Goal: Transaction & Acquisition: Purchase product/service

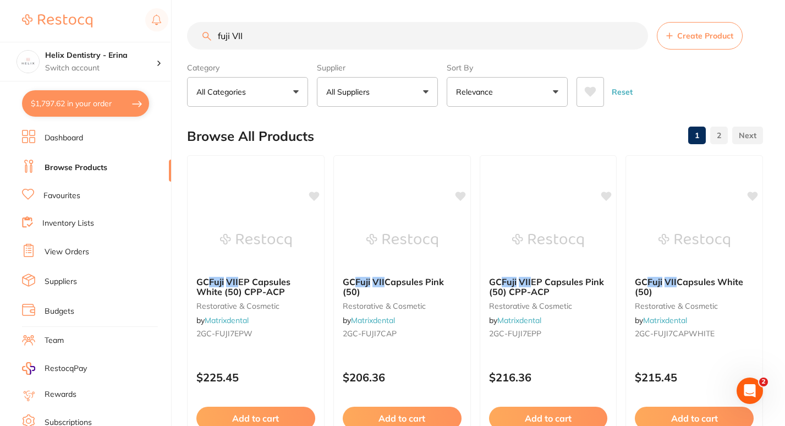
scroll to position [1104, 0]
click at [106, 94] on button "$1,797.62 in your order" at bounding box center [85, 103] width 127 height 26
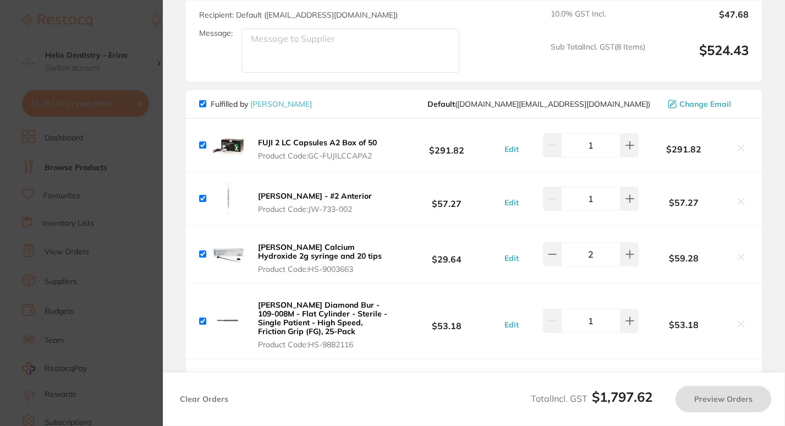
checkbox input "true"
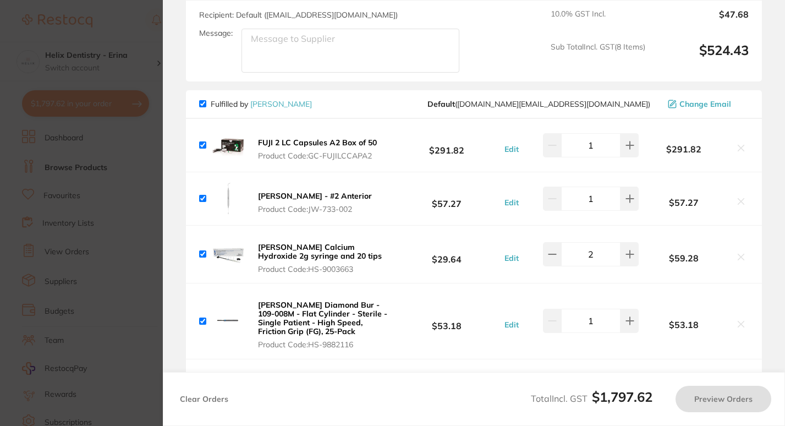
checkbox input "true"
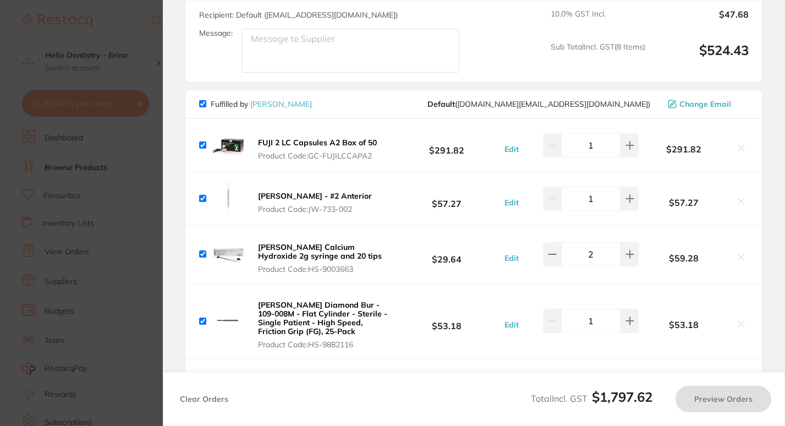
checkbox input "true"
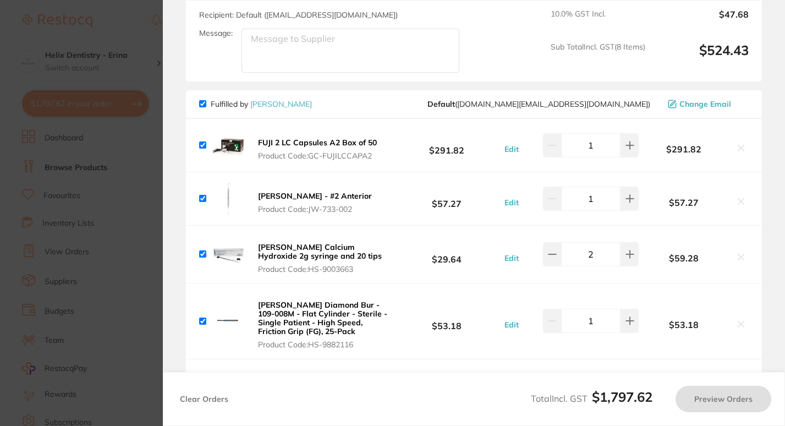
checkbox input "true"
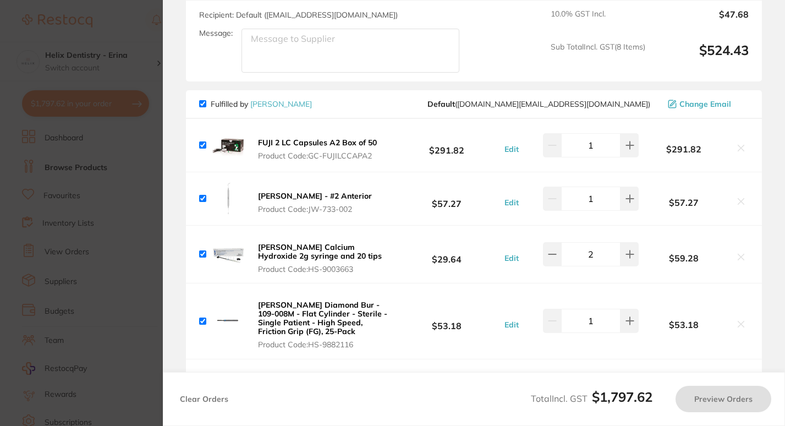
checkbox input "true"
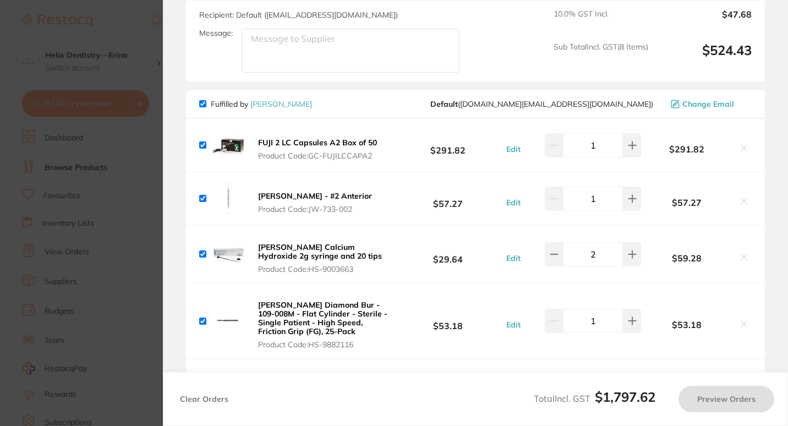
checkbox input "true"
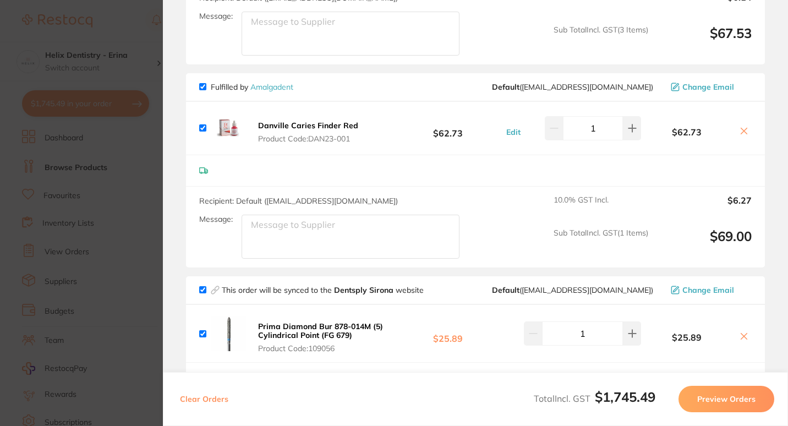
scroll to position [2003, 0]
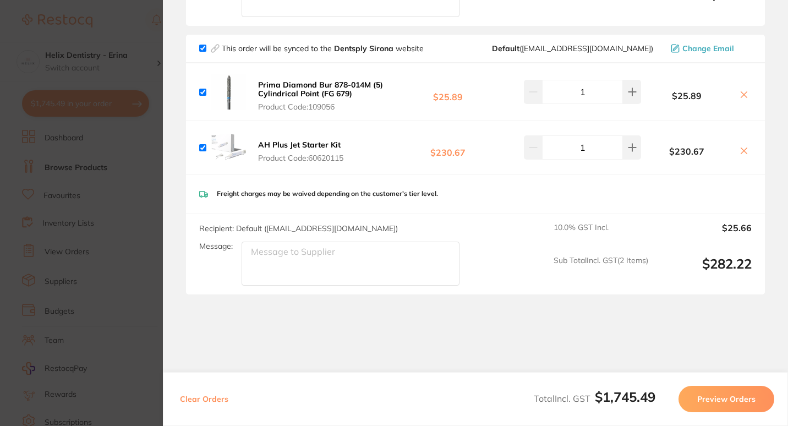
click at [146, 210] on section "Update RRP Set your pre negotiated price for this item. Item Agreed RRP (excl. …" at bounding box center [394, 213] width 788 height 426
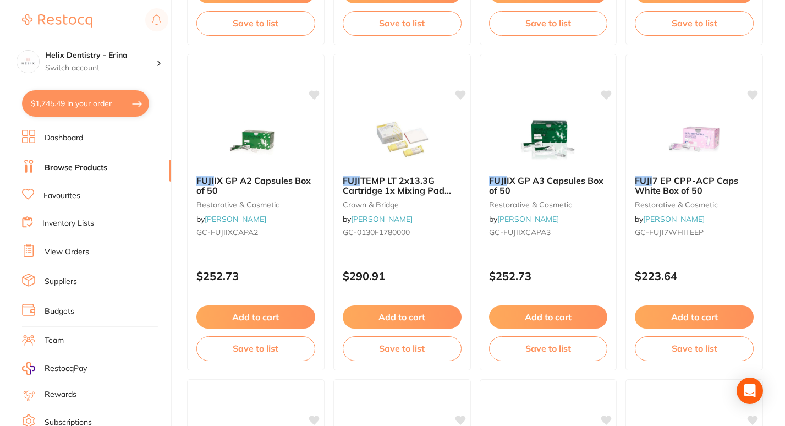
scroll to position [0, 0]
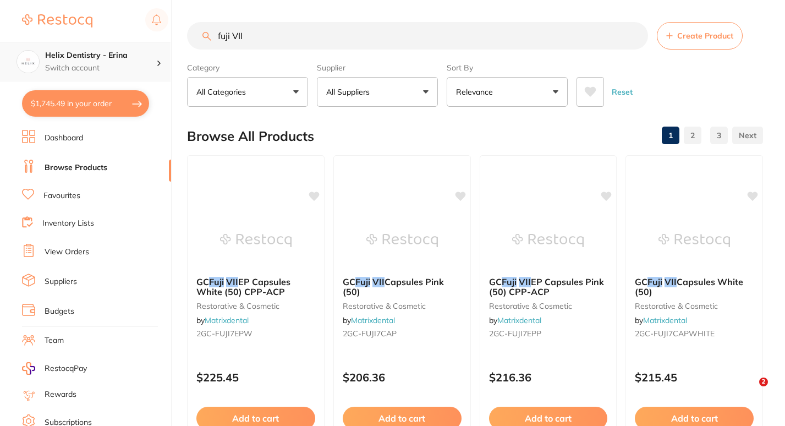
click at [135, 64] on p "Switch account" at bounding box center [100, 68] width 111 height 11
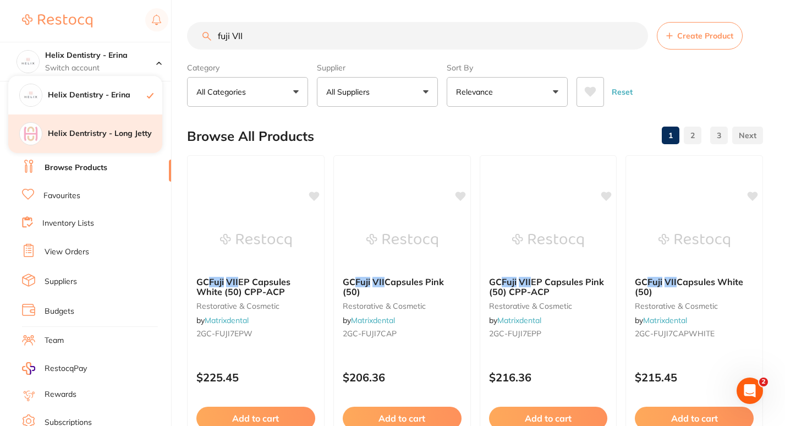
click at [117, 122] on div "Helix Dentristry - Long Jetty" at bounding box center [85, 133] width 154 height 39
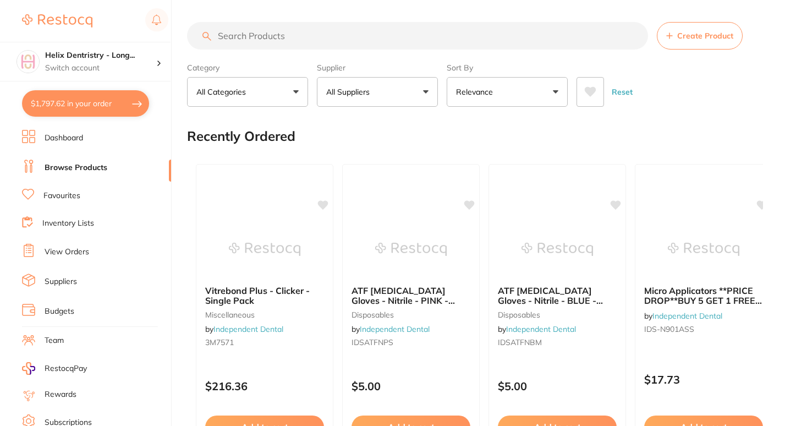
click at [135, 103] on button "$1,797.62 in your order" at bounding box center [85, 103] width 127 height 26
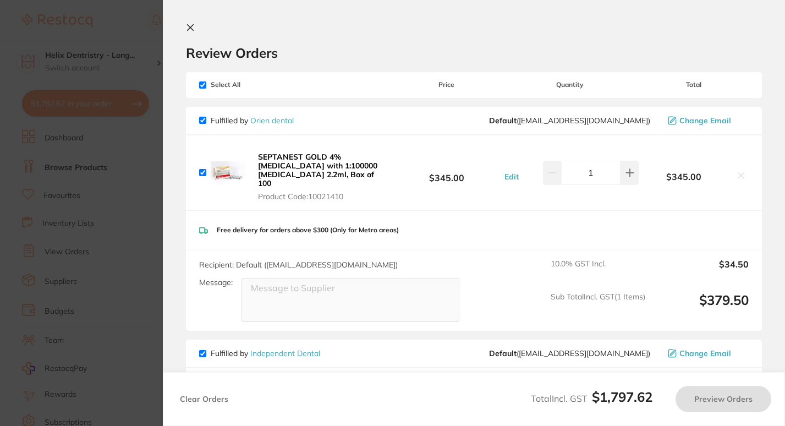
checkbox input "true"
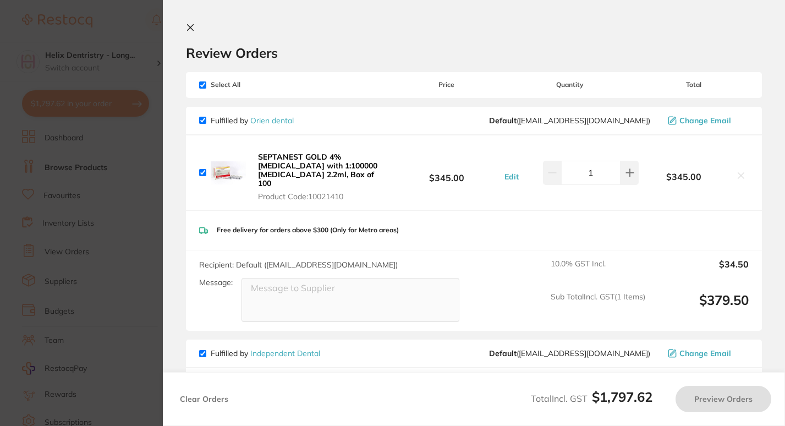
checkbox input "true"
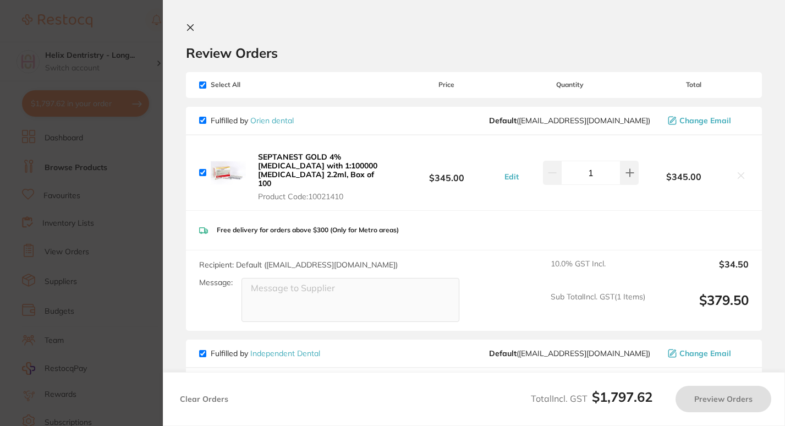
checkbox input "true"
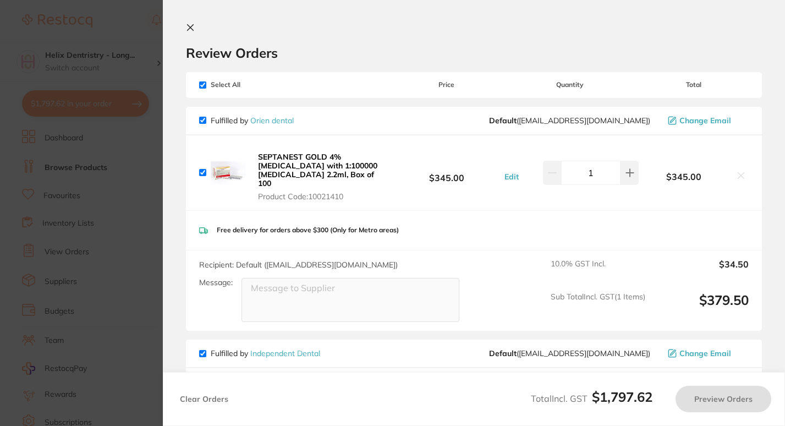
checkbox input "true"
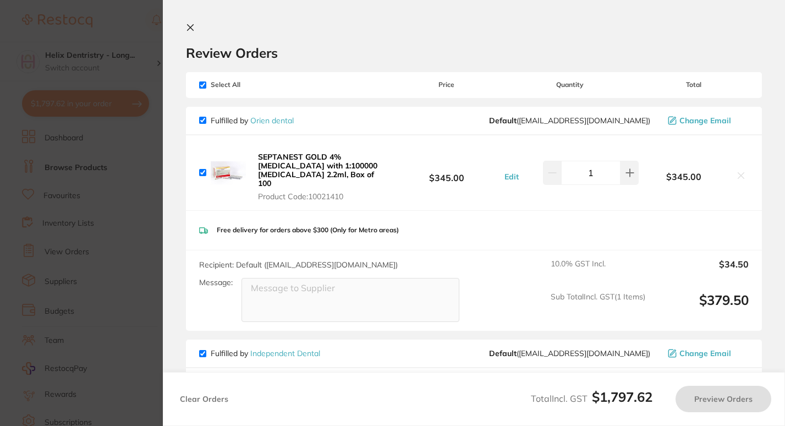
checkbox input "true"
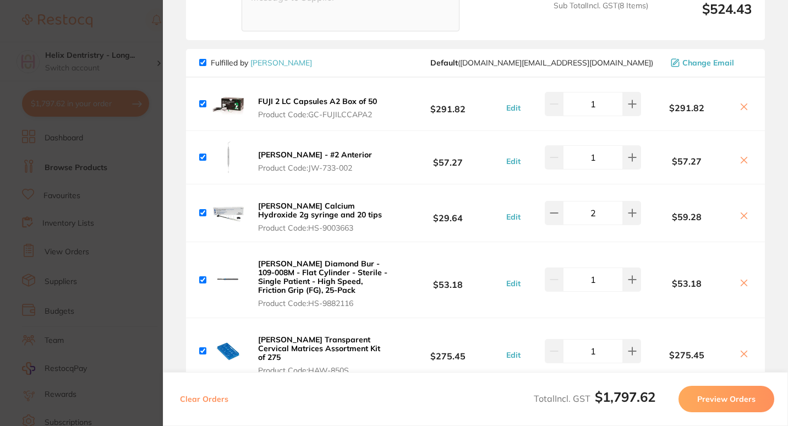
scroll to position [1146, 0]
click at [124, 160] on section "Update RRP Set your pre negotiated price for this item. Item Agreed RRP (excl. …" at bounding box center [394, 213] width 788 height 426
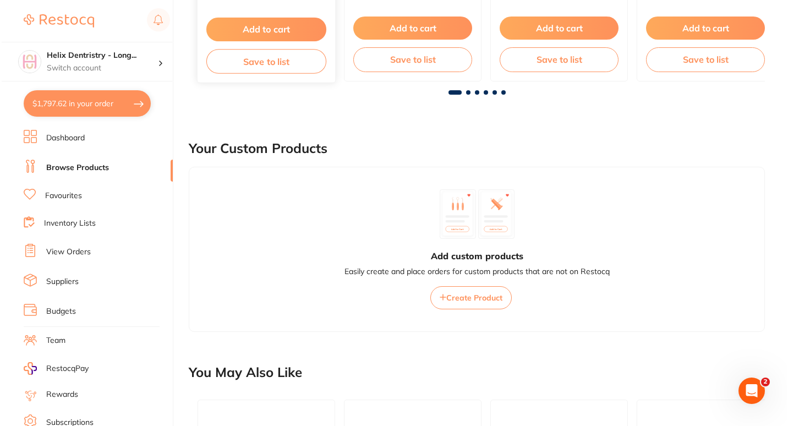
scroll to position [0, 0]
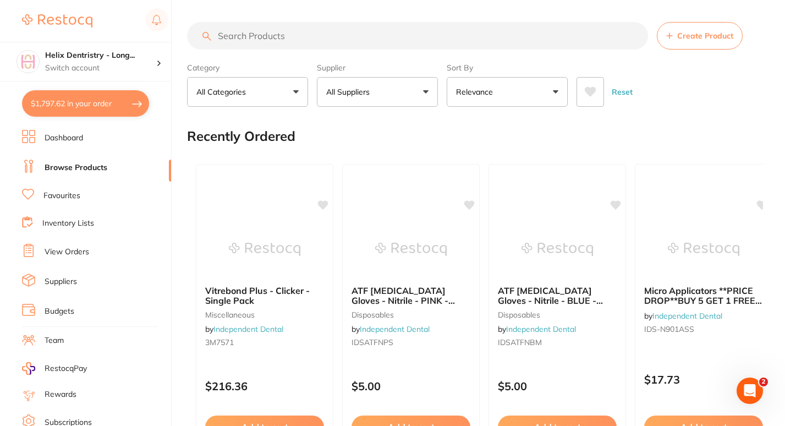
click at [285, 40] on input "search" at bounding box center [417, 36] width 461 height 28
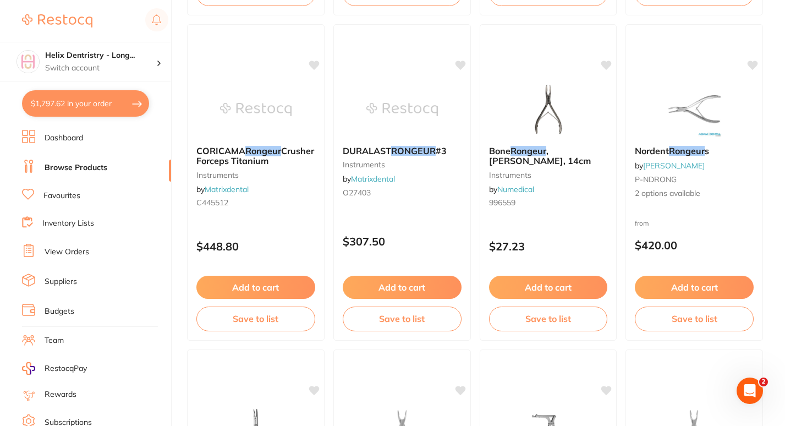
scroll to position [1108, 0]
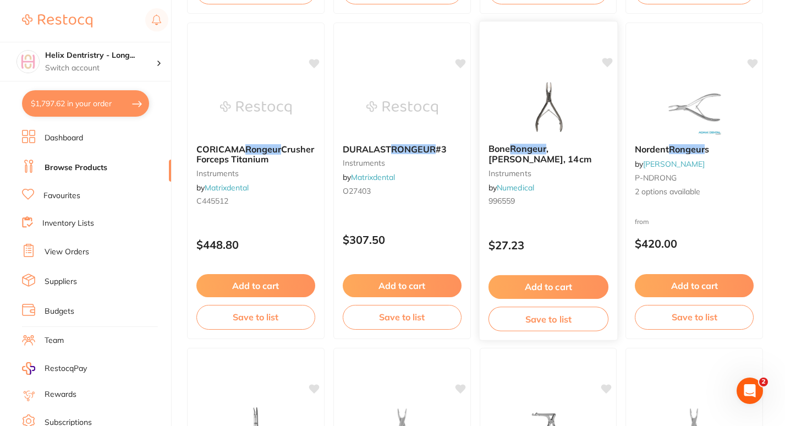
click at [551, 87] on img at bounding box center [548, 107] width 72 height 56
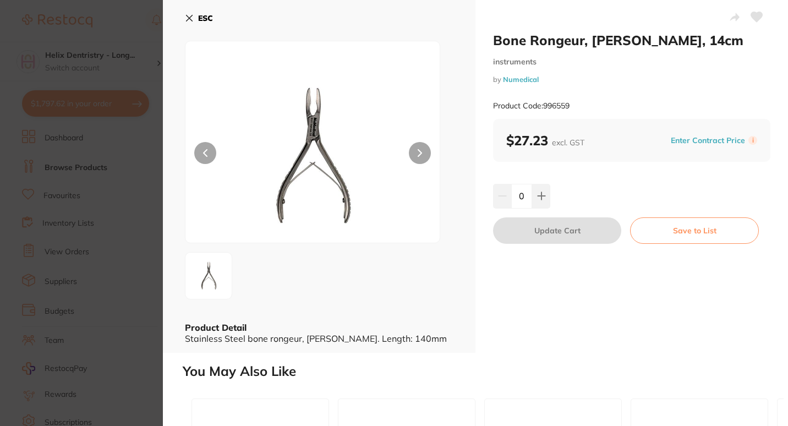
click at [413, 154] on button at bounding box center [420, 153] width 22 height 22
click at [124, 193] on section "Bone Rongeur, Friedman, 14cm instruments by Numedical Product Code: 996559 ESC …" at bounding box center [394, 213] width 788 height 426
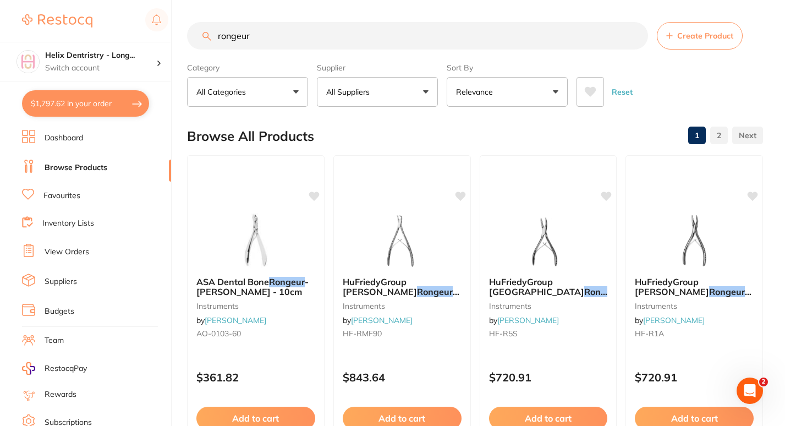
click at [290, 31] on input "rongeur" at bounding box center [417, 36] width 461 height 28
click at [287, 35] on input "rongeur" at bounding box center [417, 36] width 461 height 28
type input "r"
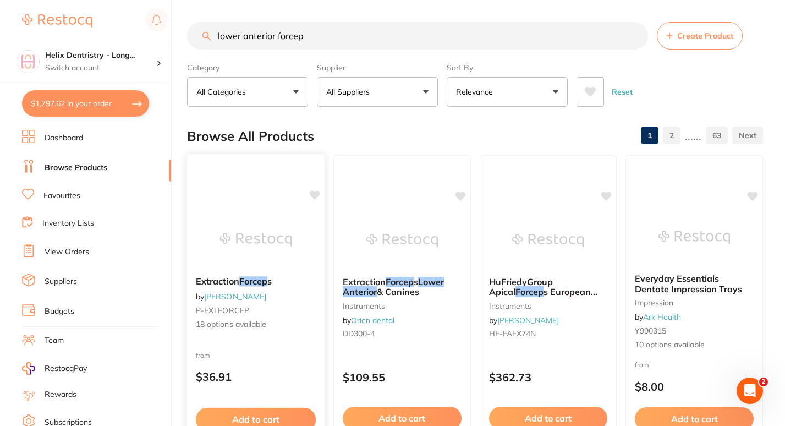
click at [235, 234] on img at bounding box center [256, 240] width 72 height 56
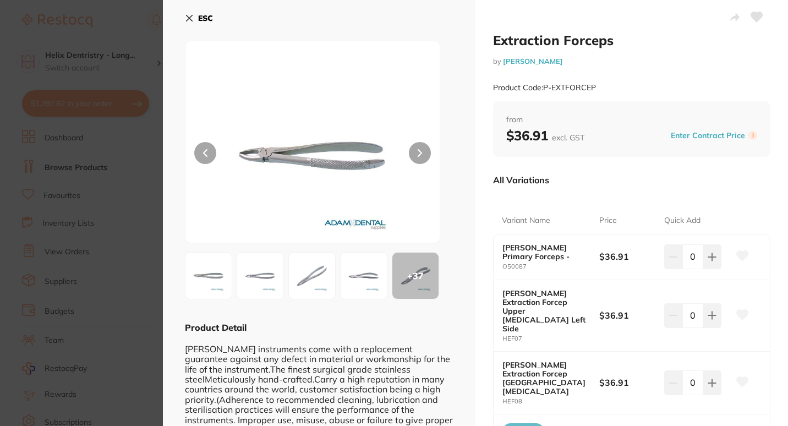
scroll to position [7, 0]
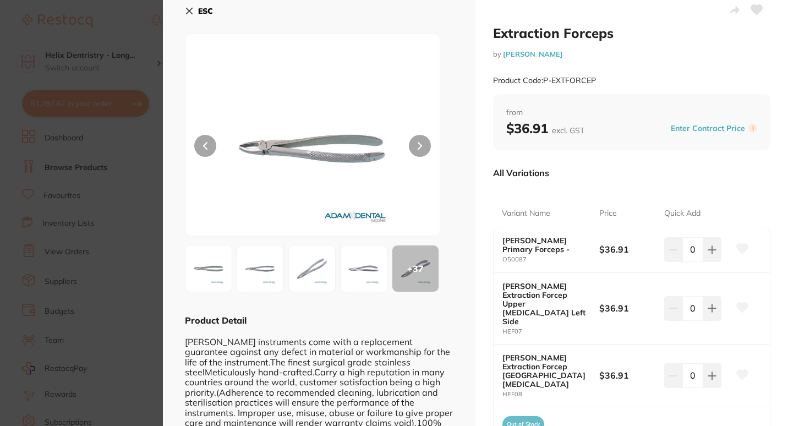
click at [542, 243] on b "Hanson Primary Forceps -" at bounding box center [545, 245] width 87 height 18
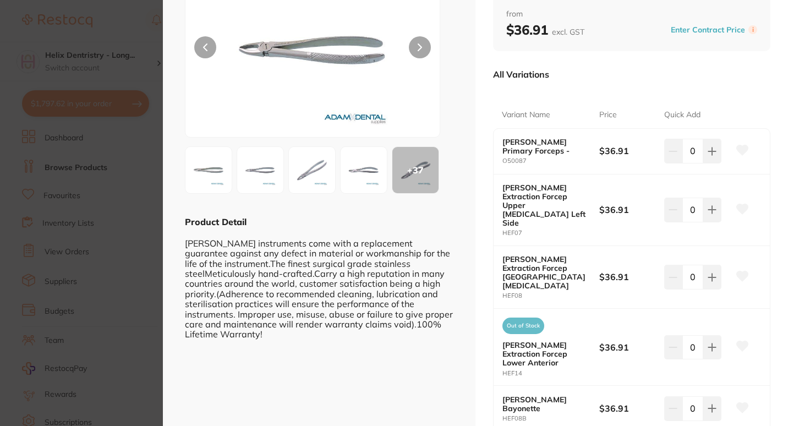
scroll to position [106, 0]
click at [93, 156] on section "Extraction Forceps by Adam Dental Product Code: P-EXTFORCEP ESC + 37 Product De…" at bounding box center [394, 213] width 788 height 426
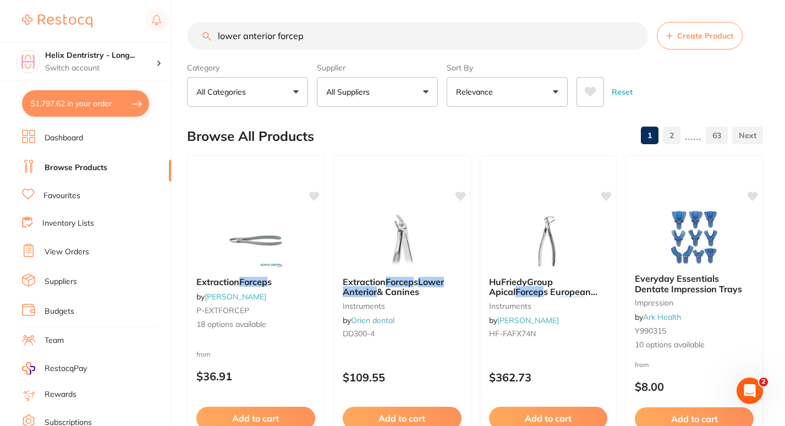
click at [263, 34] on input "lower anterior forcep" at bounding box center [417, 36] width 461 height 28
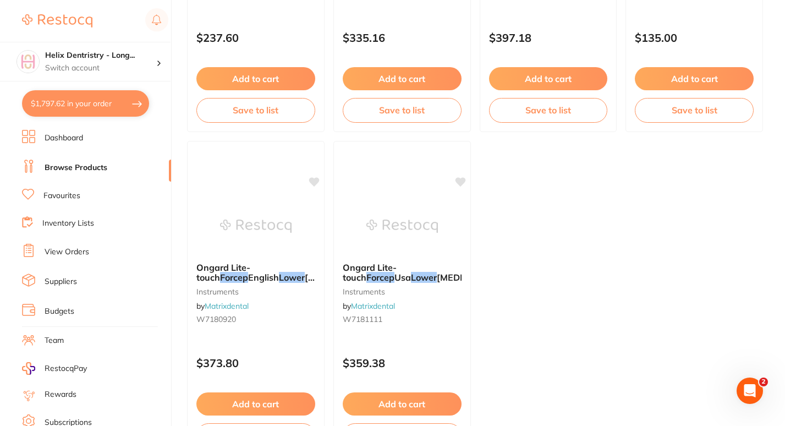
scroll to position [4330, 0]
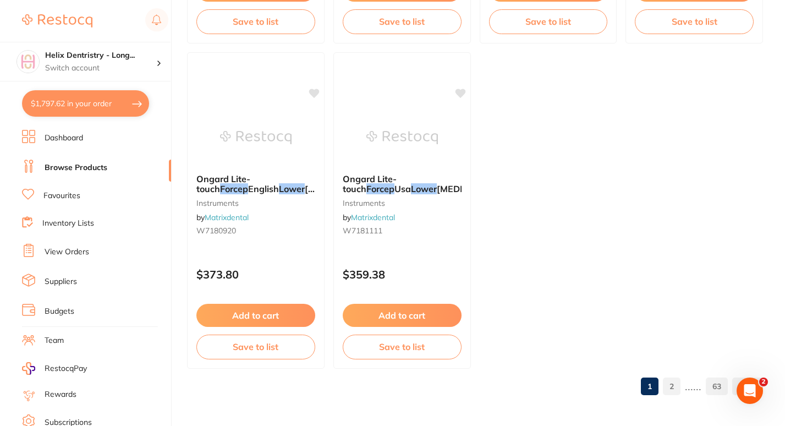
click at [67, 101] on button "$1,797.62 in your order" at bounding box center [85, 103] width 127 height 26
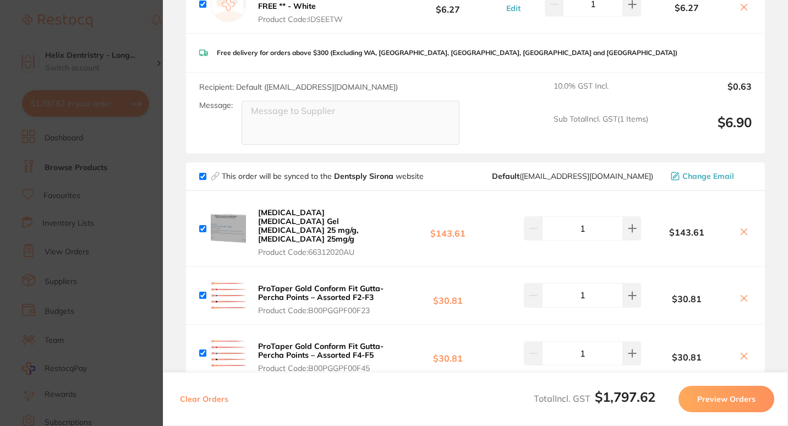
scroll to position [0, 0]
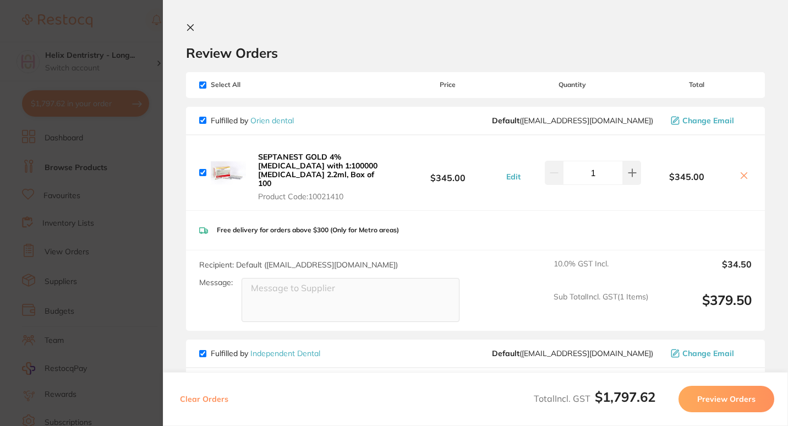
click at [138, 172] on section "Update RRP Set your pre negotiated price for this item. Item Agreed RRP (excl. …" at bounding box center [394, 213] width 788 height 426
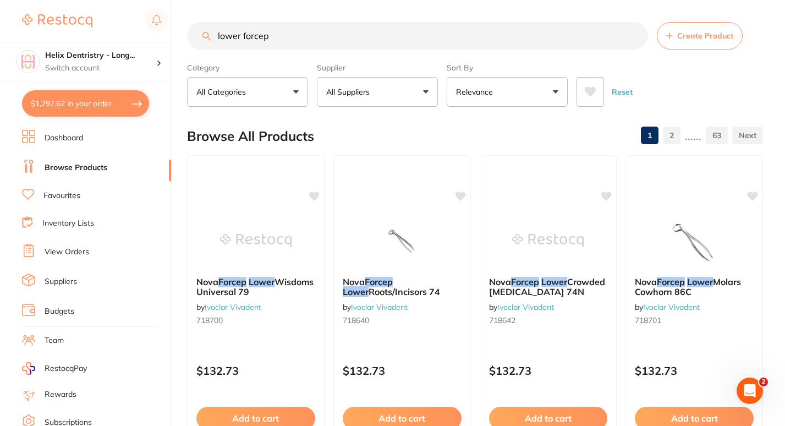
click at [249, 28] on input "lower forcep" at bounding box center [417, 36] width 461 height 28
type input "bioceramic sealer"
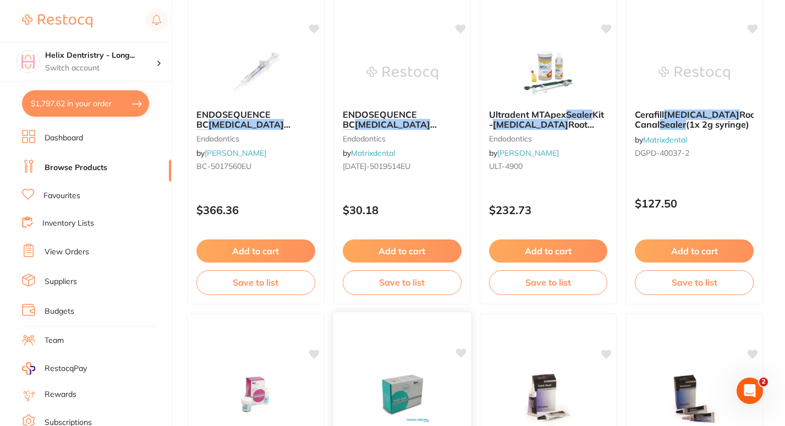
scroll to position [163, 0]
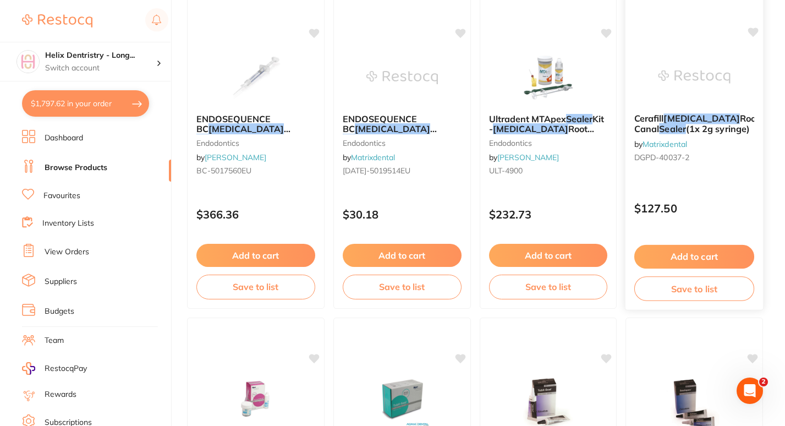
click at [663, 249] on button "Add to cart" at bounding box center [694, 257] width 120 height 24
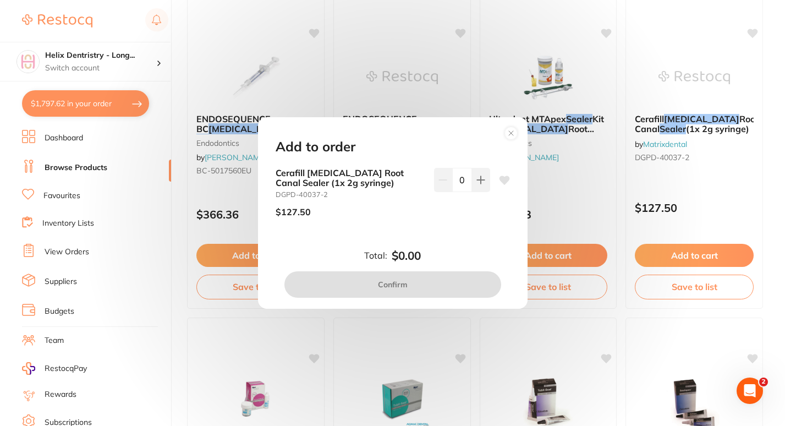
scroll to position [0, 0]
click at [479, 187] on button at bounding box center [481, 180] width 18 height 24
type input "1"
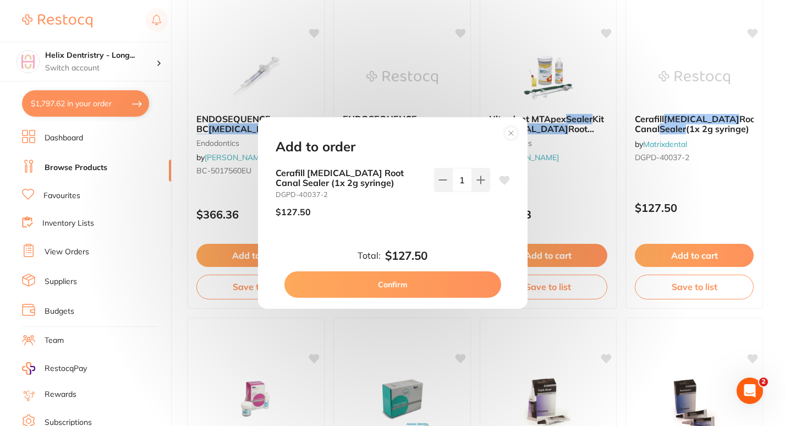
click at [394, 273] on button "Confirm" at bounding box center [392, 284] width 217 height 26
checkbox input "false"
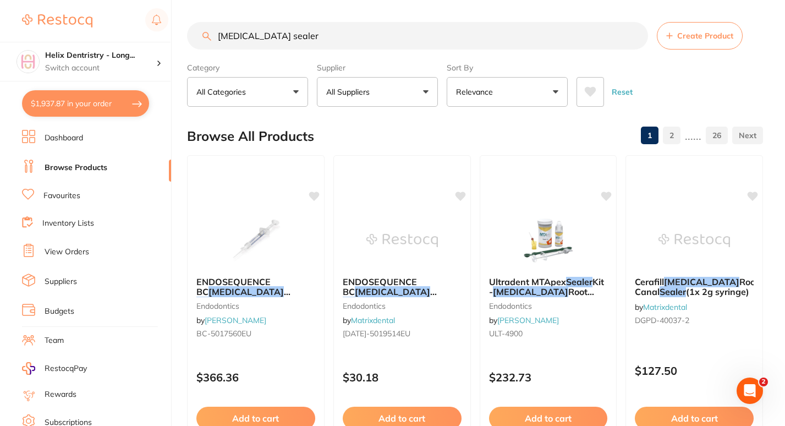
click at [294, 33] on input "bioceramic sealer" at bounding box center [417, 36] width 461 height 28
type input "e"
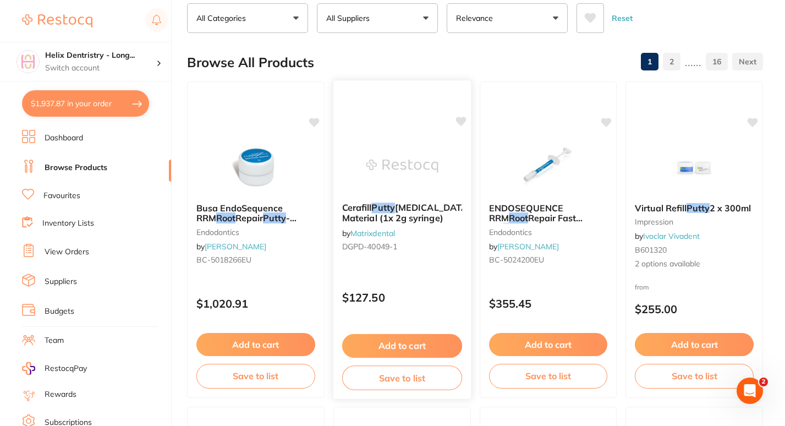
scroll to position [77, 0]
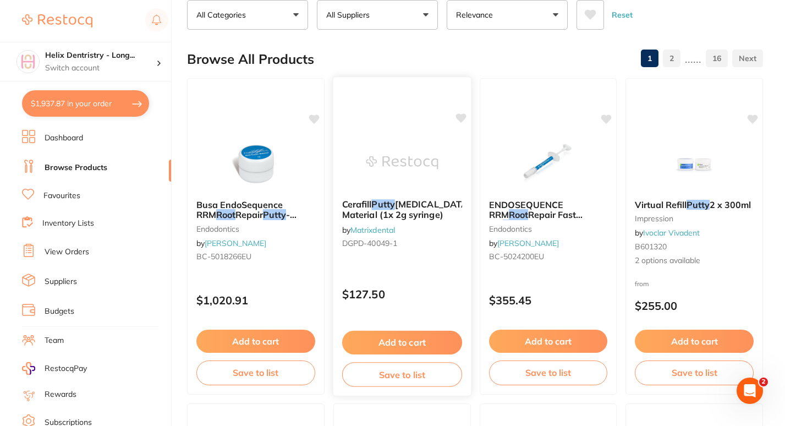
type input "root putty"
click at [388, 202] on em "Putty" at bounding box center [382, 204] width 23 height 11
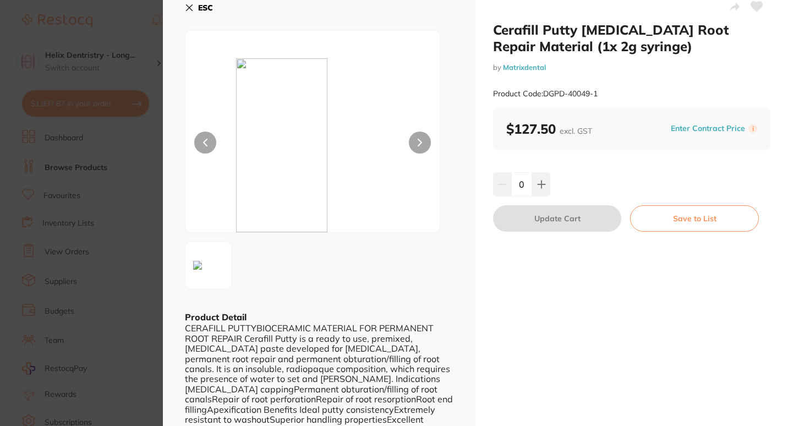
scroll to position [10, 0]
click at [532, 179] on button at bounding box center [541, 185] width 18 height 24
type input "1"
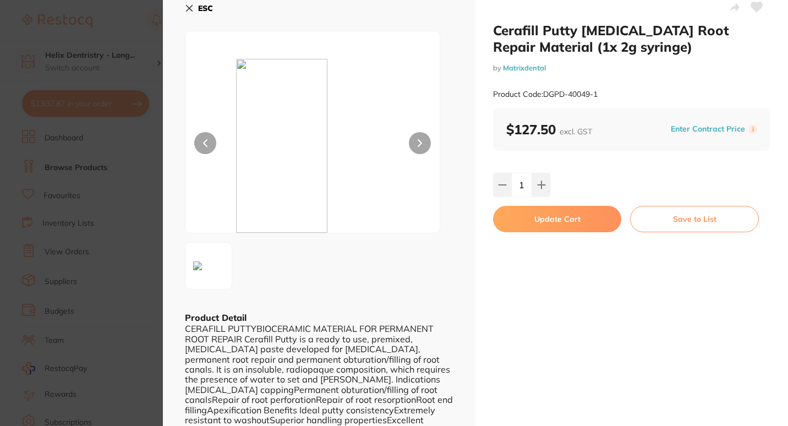
click at [547, 224] on button "Update Cart" at bounding box center [557, 219] width 128 height 26
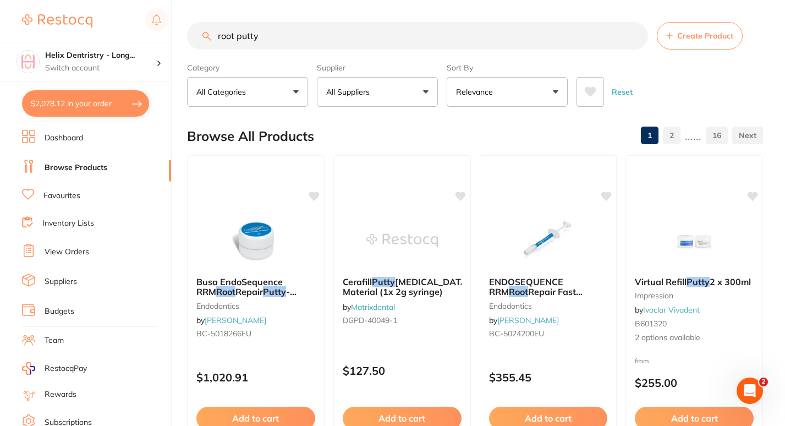
click at [84, 97] on button "$2,078.12 in your order" at bounding box center [85, 103] width 127 height 26
checkbox input "true"
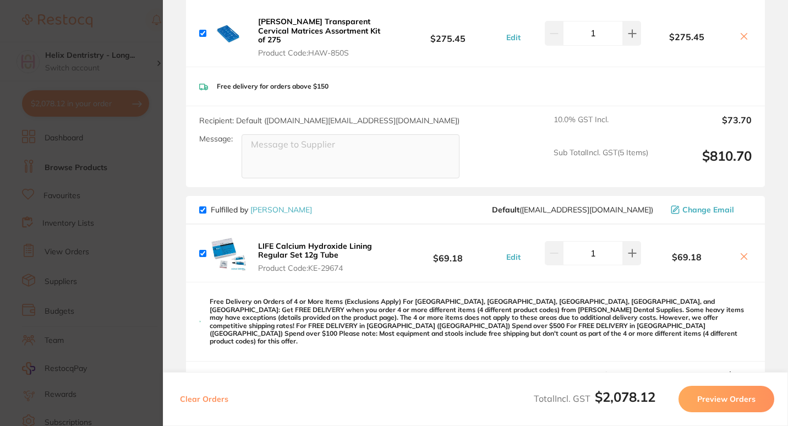
scroll to position [1744, 0]
click at [739, 253] on icon at bounding box center [743, 257] width 9 height 9
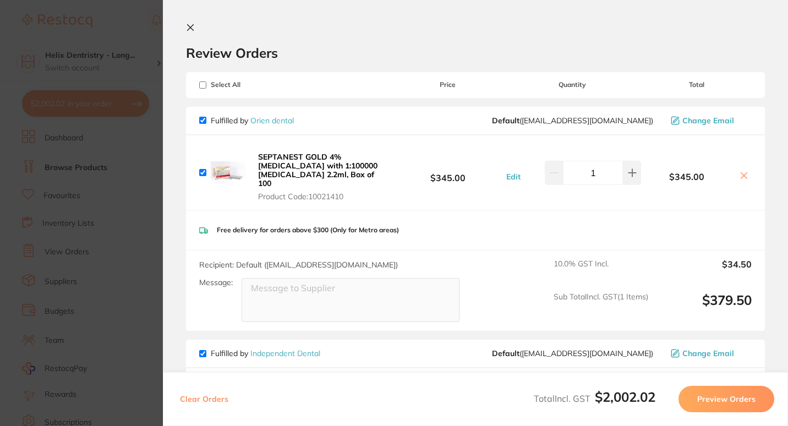
scroll to position [1, 0]
click at [140, 160] on section "Update RRP Set your pre negotiated price for this item. Item Agreed RRP (excl. …" at bounding box center [394, 213] width 788 height 426
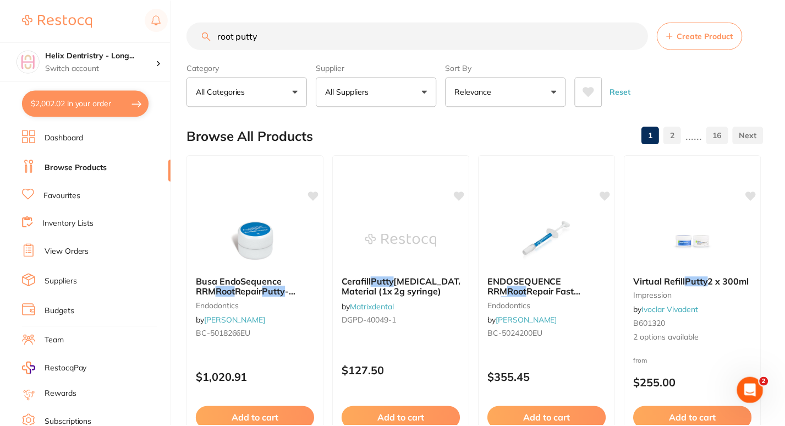
scroll to position [77, 0]
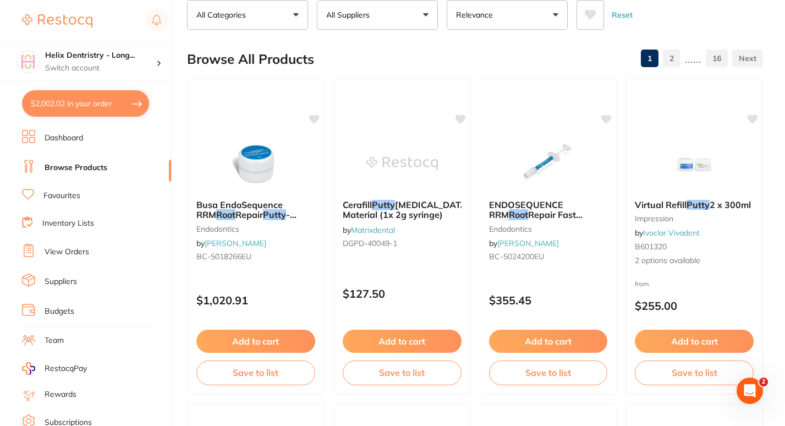
click at [108, 105] on button "$2,002.02 in your order" at bounding box center [85, 103] width 127 height 26
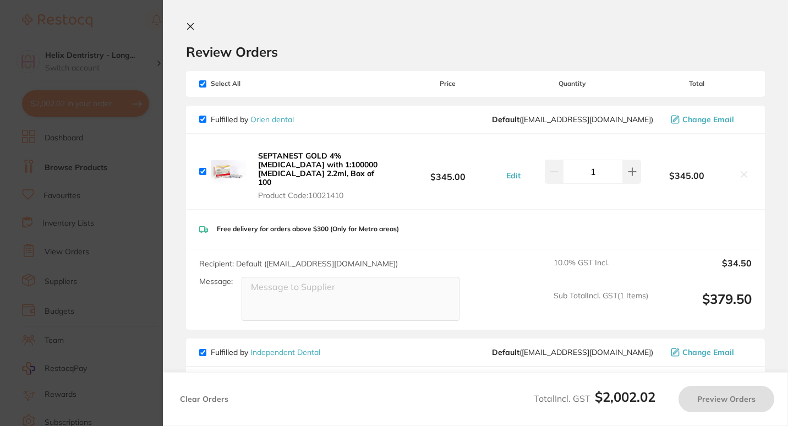
checkbox input "true"
click at [134, 75] on section "Update RRP Set your pre negotiated price for this item. Item Agreed RRP (excl. …" at bounding box center [394, 213] width 788 height 426
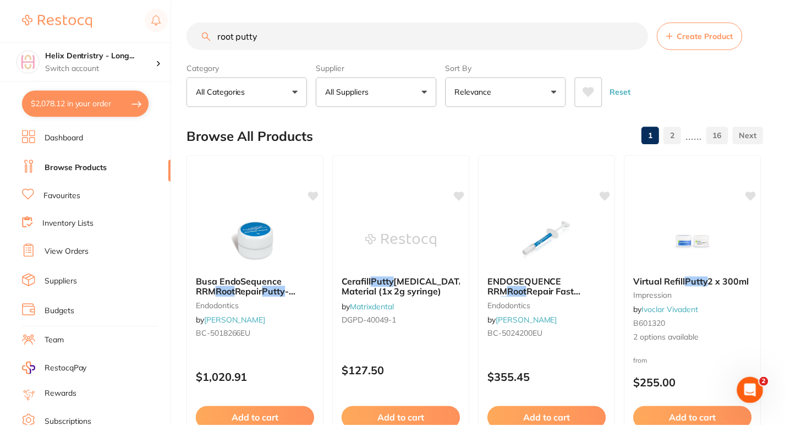
scroll to position [77, 0]
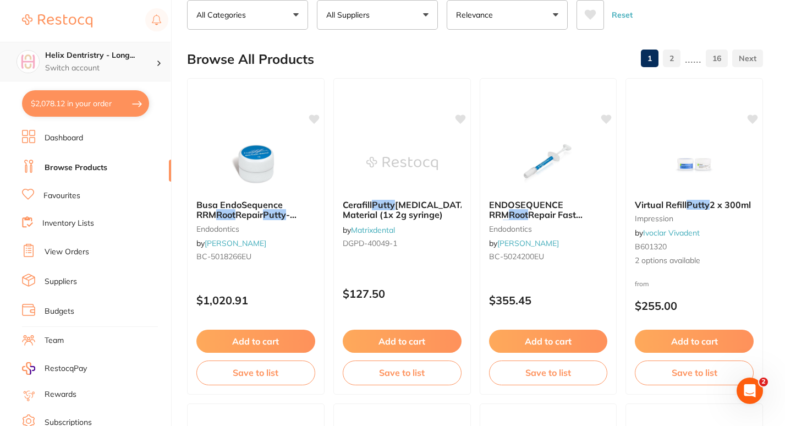
click at [152, 63] on p "Switch account" at bounding box center [100, 68] width 111 height 11
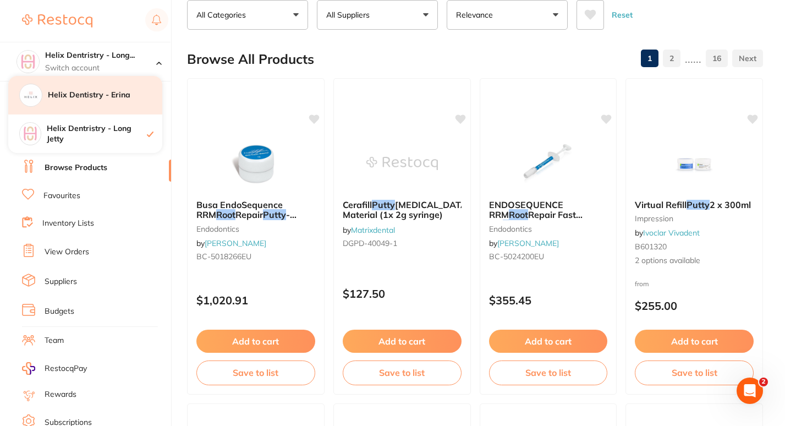
click at [114, 102] on div "Helix Dentistry - Erina" at bounding box center [85, 95] width 154 height 39
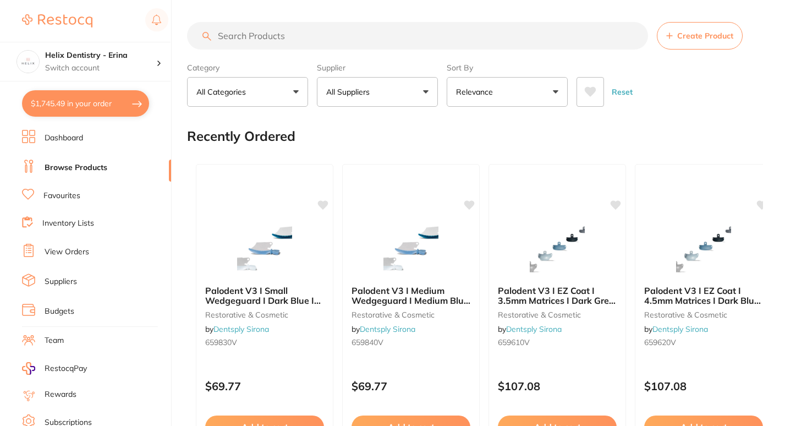
click at [110, 111] on button "$1,745.49 in your order" at bounding box center [85, 103] width 127 height 26
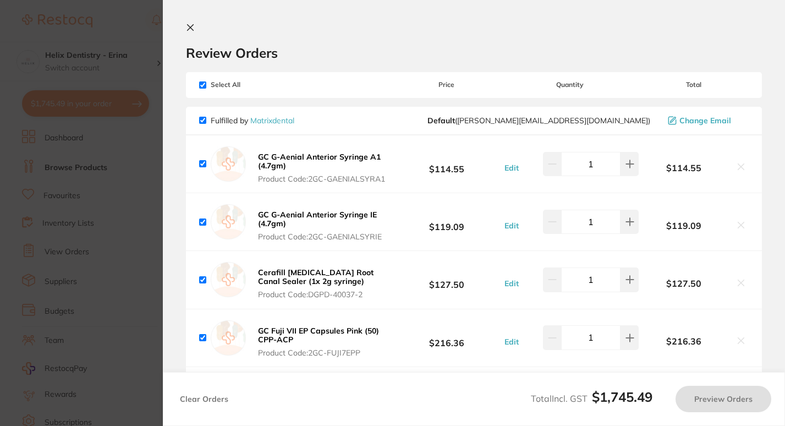
checkbox input "true"
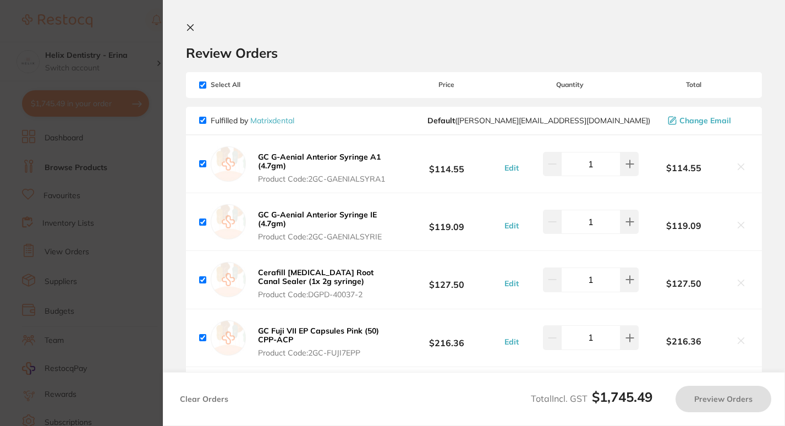
checkbox input "true"
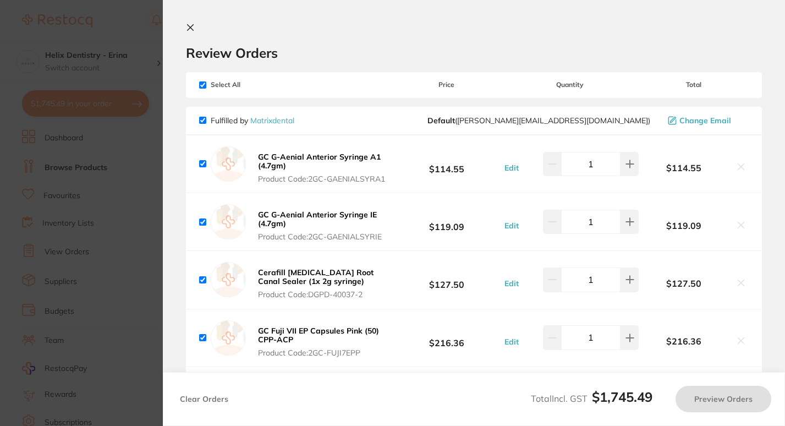
checkbox input "true"
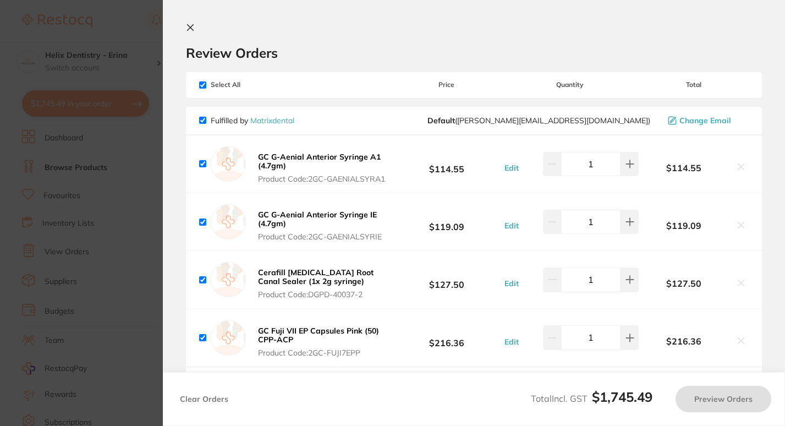
checkbox input "true"
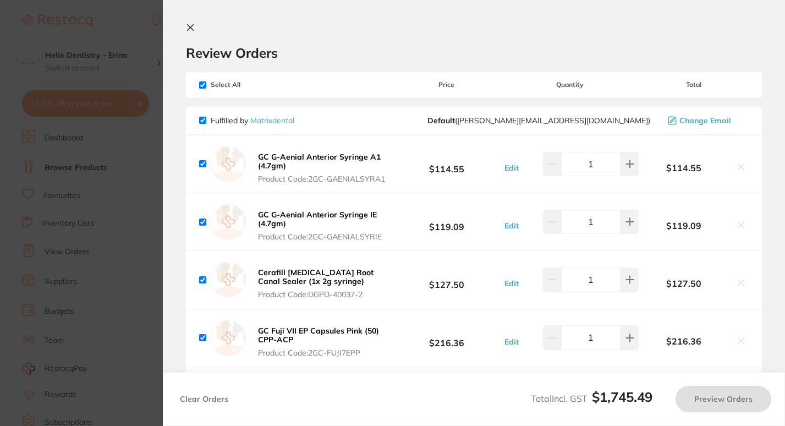
checkbox input "true"
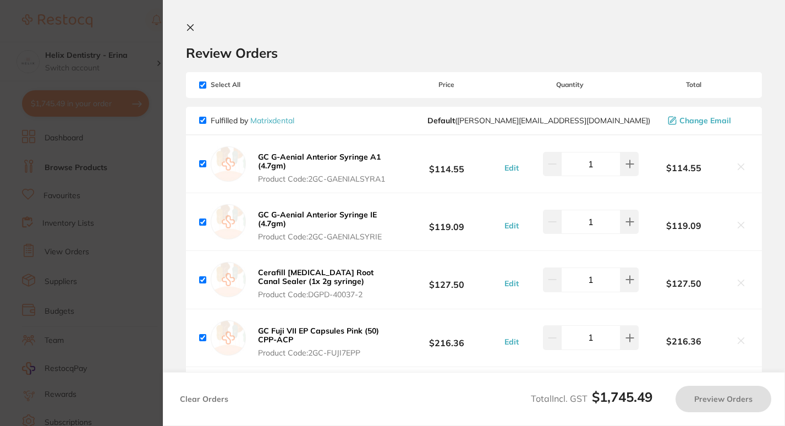
checkbox input "true"
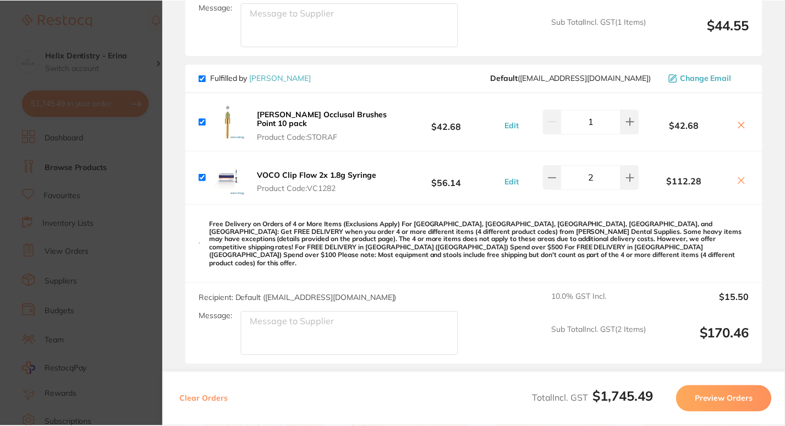
scroll to position [664, 0]
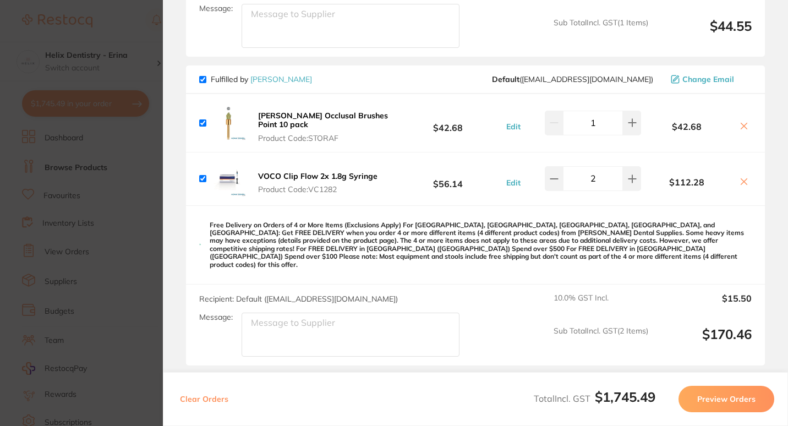
click at [275, 84] on link "[PERSON_NAME]" at bounding box center [281, 79] width 62 height 10
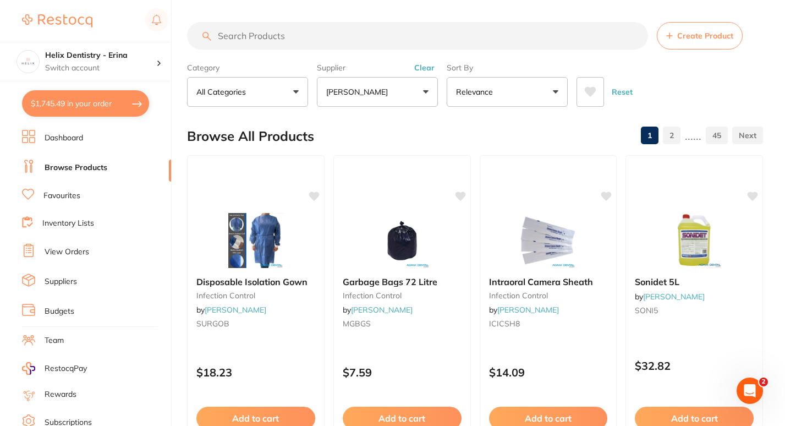
click at [275, 94] on button "All Categories" at bounding box center [247, 92] width 121 height 30
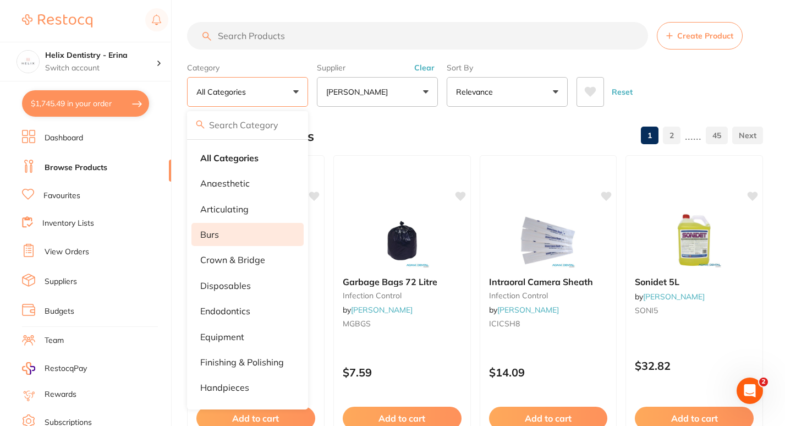
click at [235, 232] on li "burs" at bounding box center [247, 234] width 112 height 23
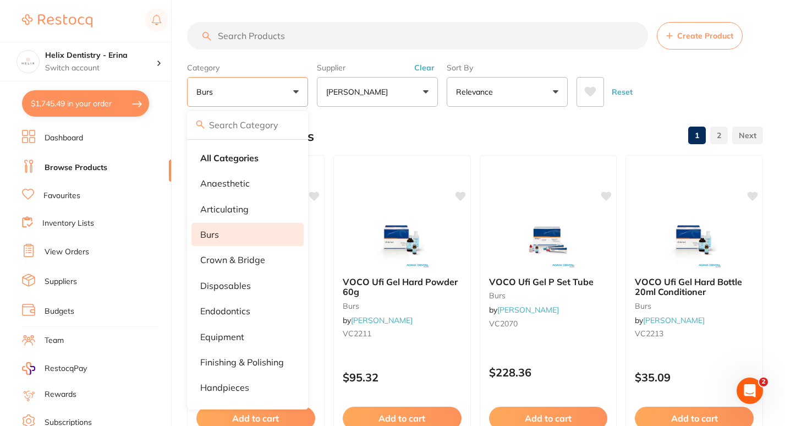
click at [344, 60] on div "Supplier Adam Dental All Suppliers Adam Dental AHP Dental and Medical Amalgaden…" at bounding box center [377, 82] width 121 height 48
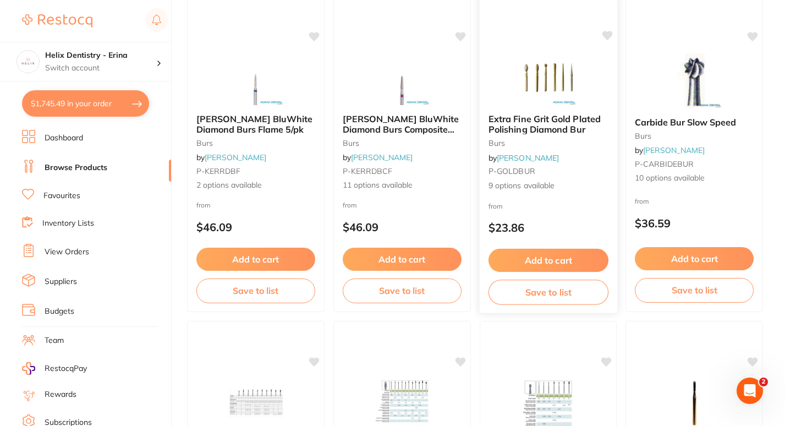
scroll to position [3412, 0]
drag, startPoint x: 704, startPoint y: 122, endPoint x: 697, endPoint y: 74, distance: 48.4
click at [697, 74] on img at bounding box center [695, 80] width 72 height 55
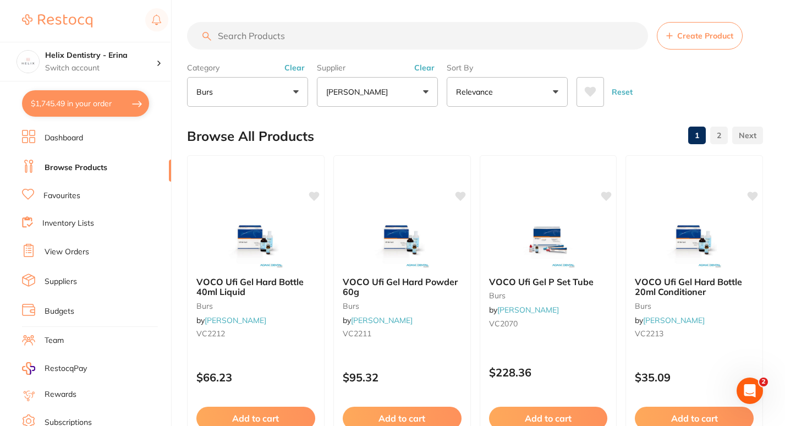
click at [264, 85] on button "burs" at bounding box center [247, 92] width 121 height 30
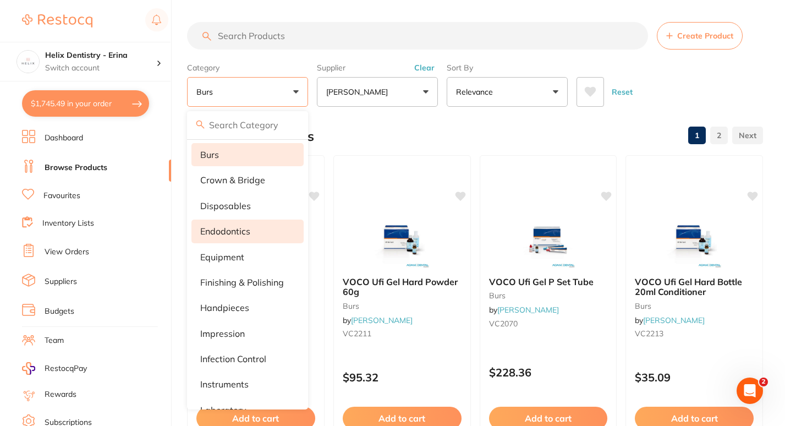
scroll to position [82, 0]
drag, startPoint x: 234, startPoint y: 229, endPoint x: 218, endPoint y: 234, distance: 16.7
click at [218, 234] on p "endodontics" at bounding box center [225, 229] width 50 height 10
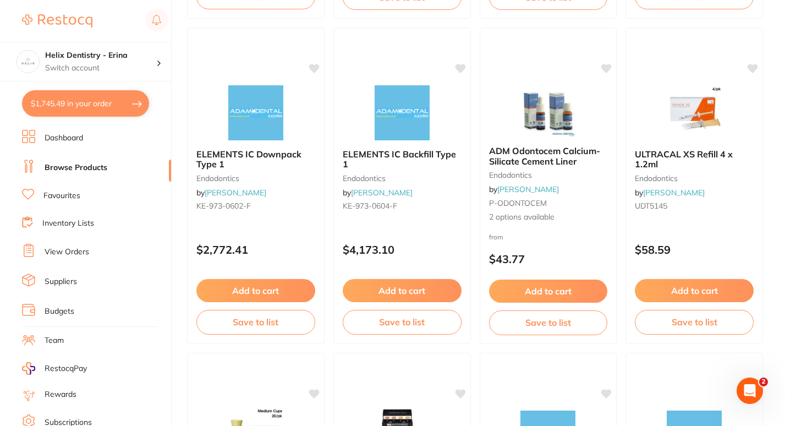
scroll to position [1433, 0]
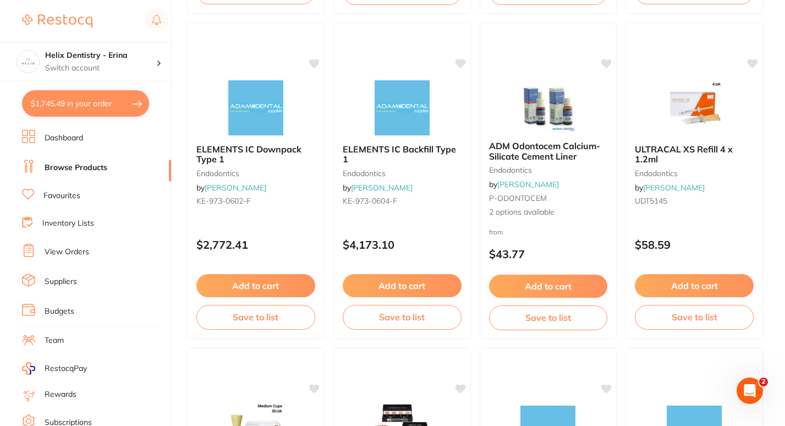
drag, startPoint x: 683, startPoint y: 283, endPoint x: 687, endPoint y: 292, distance: 8.9
click at [687, 292] on button "Add to cart" at bounding box center [694, 285] width 119 height 23
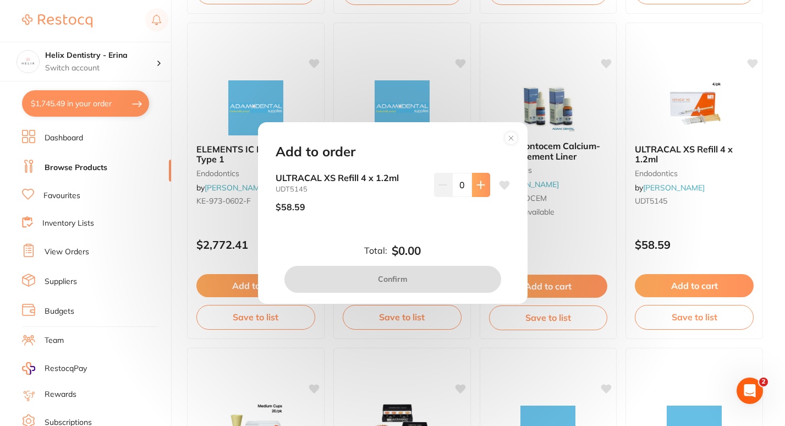
scroll to position [0, 0]
click at [478, 189] on icon at bounding box center [480, 184] width 9 height 9
type input "1"
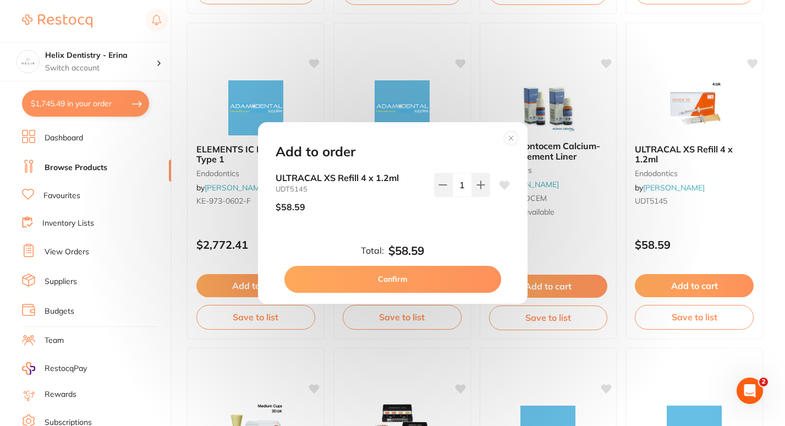
click at [414, 272] on button "Confirm" at bounding box center [392, 279] width 217 height 26
checkbox input "false"
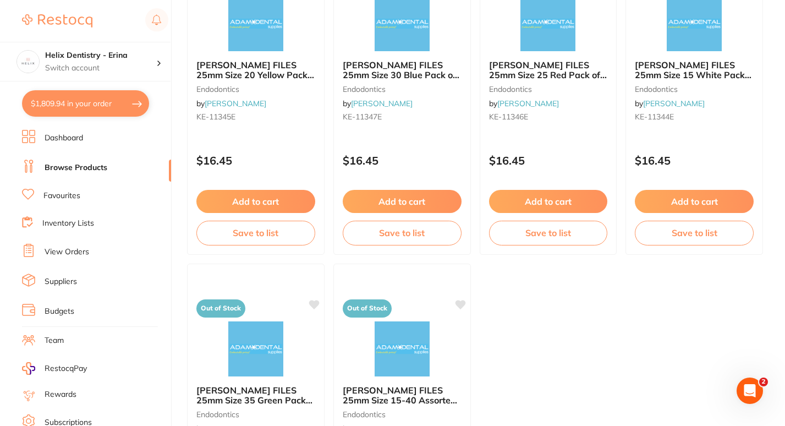
scroll to position [4118, 0]
click at [98, 169] on link "Browse Products" at bounding box center [76, 167] width 63 height 11
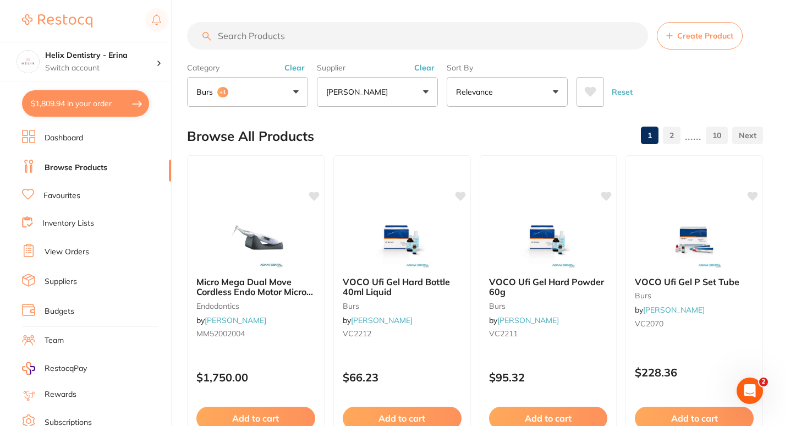
click at [239, 88] on button "burs +1" at bounding box center [247, 92] width 121 height 30
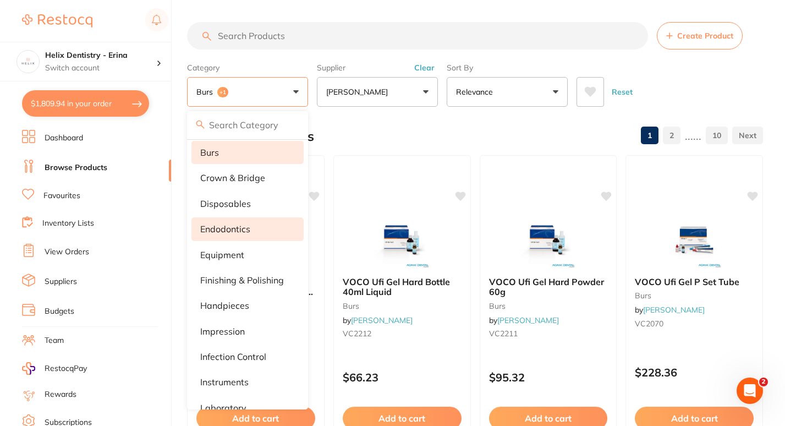
click at [239, 88] on button "burs +1" at bounding box center [247, 92] width 121 height 30
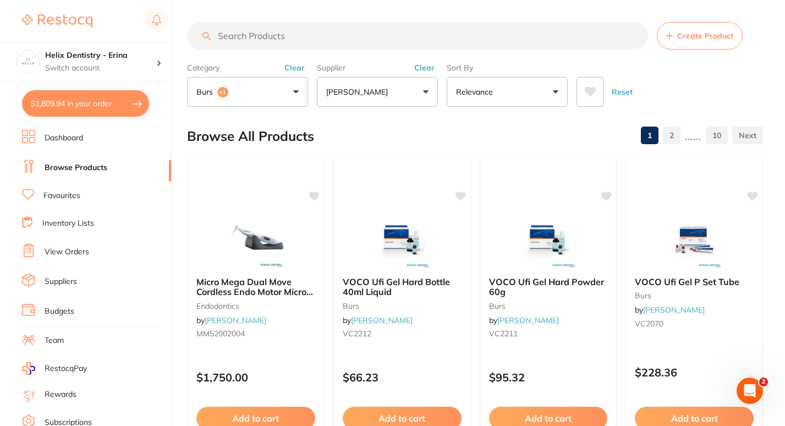
click at [289, 70] on button "Clear" at bounding box center [294, 68] width 27 height 10
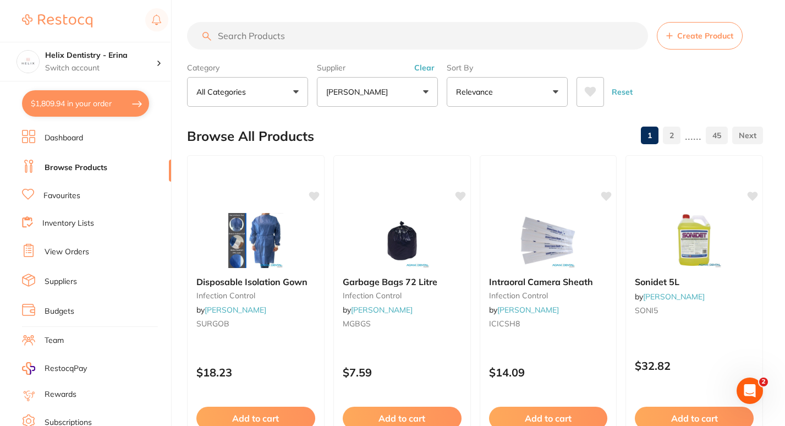
click at [264, 96] on button "All Categories" at bounding box center [247, 92] width 121 height 30
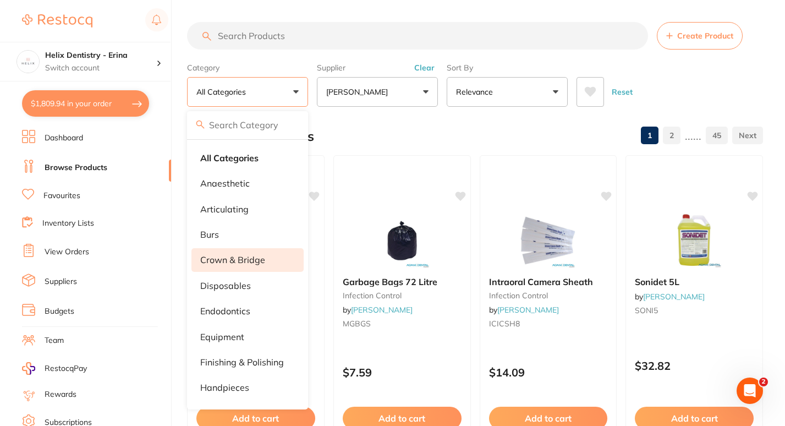
click at [255, 262] on p "crown & bridge" at bounding box center [232, 260] width 65 height 10
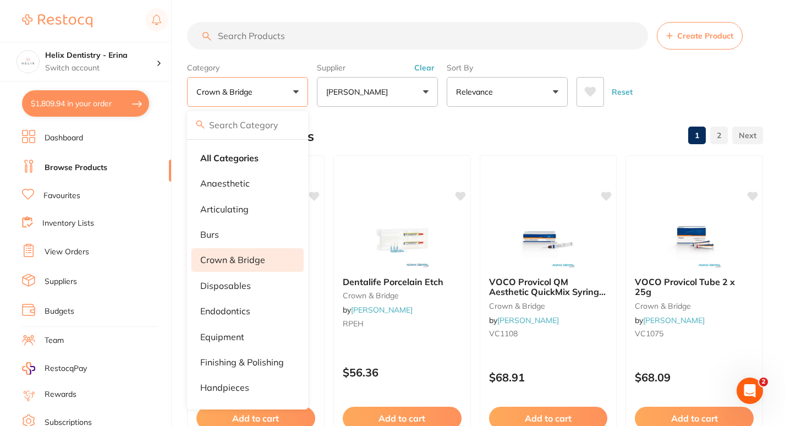
click at [671, 80] on div "Reset" at bounding box center [666, 87] width 178 height 39
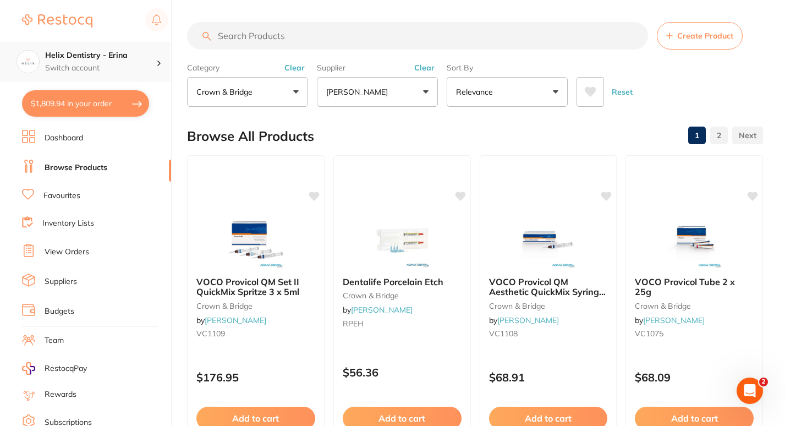
click at [119, 46] on div "Helix Dentistry - Erina Switch account" at bounding box center [85, 62] width 171 height 40
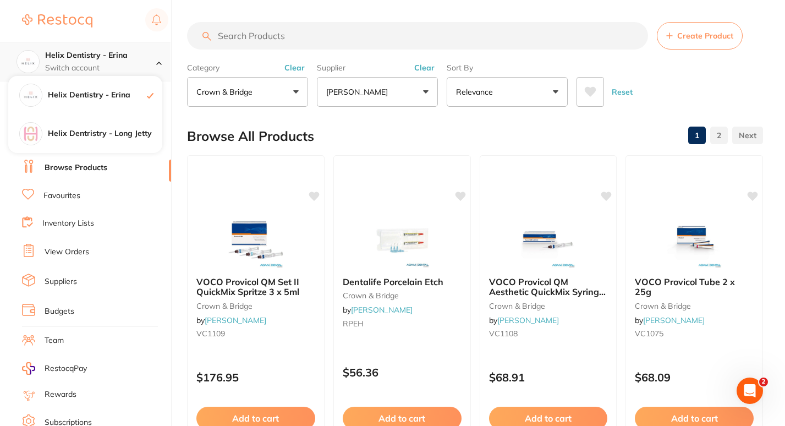
click at [129, 42] on div "Helix Dentistry - Erina Switch account" at bounding box center [85, 62] width 171 height 40
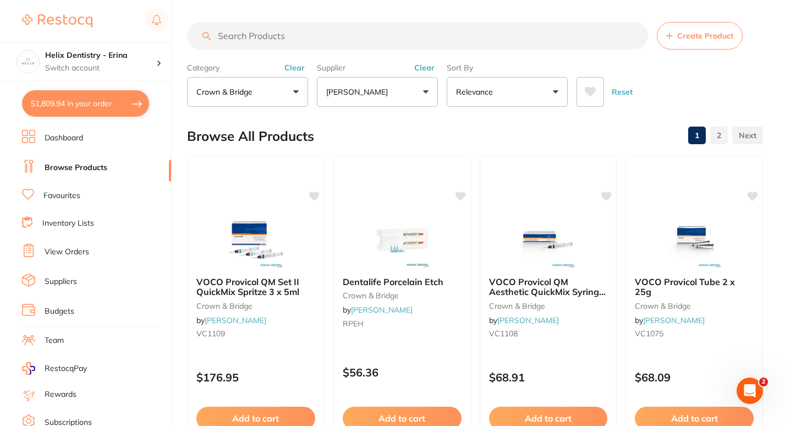
click at [114, 113] on button "$1,809.94 in your order" at bounding box center [85, 103] width 127 height 26
checkbox input "true"
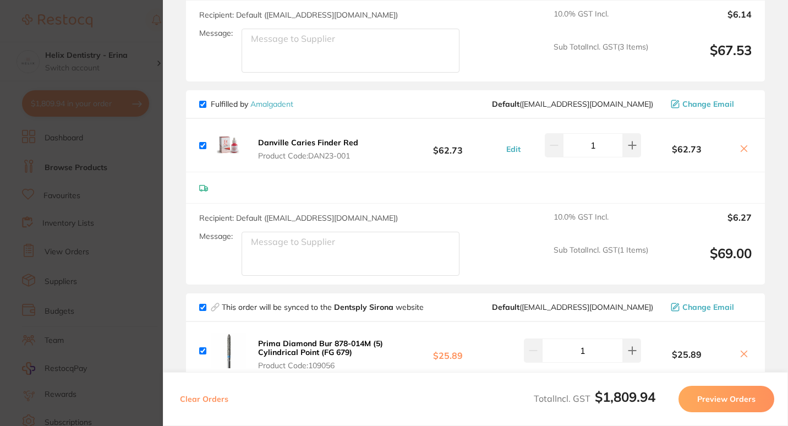
scroll to position [1808, 0]
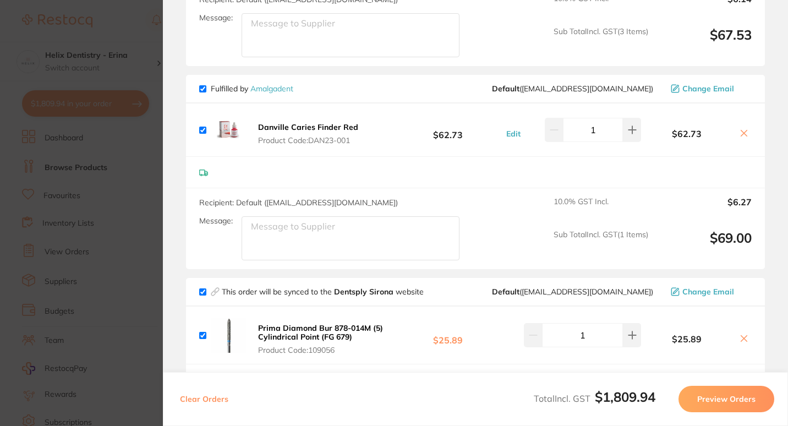
click at [739, 129] on icon at bounding box center [743, 133] width 9 height 9
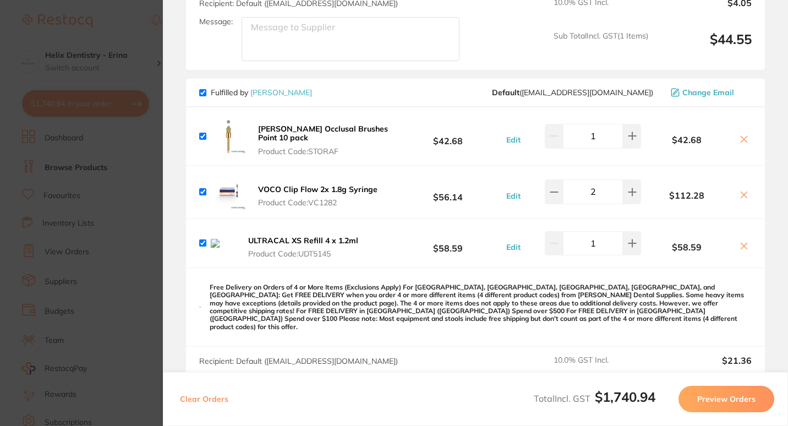
scroll to position [651, 0]
click at [739, 250] on icon at bounding box center [743, 245] width 9 height 9
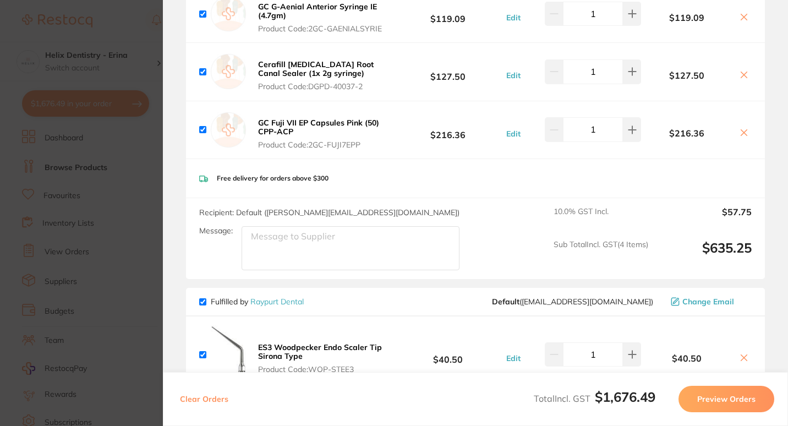
scroll to position [0, 0]
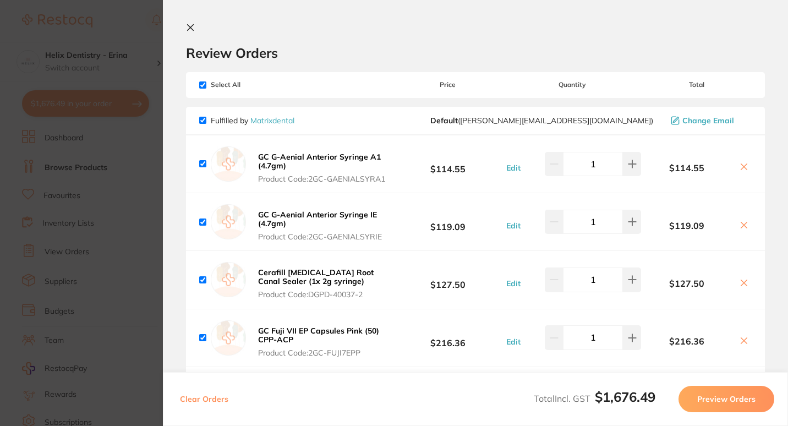
drag, startPoint x: 741, startPoint y: 226, endPoint x: 727, endPoint y: 229, distance: 14.7
click at [727, 229] on b "$119.09" at bounding box center [686, 226] width 91 height 10
click at [743, 224] on icon at bounding box center [743, 225] width 9 height 9
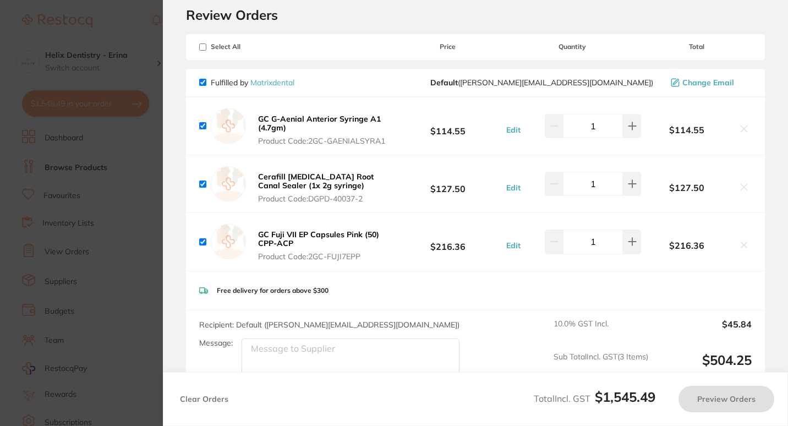
checkbox input "true"
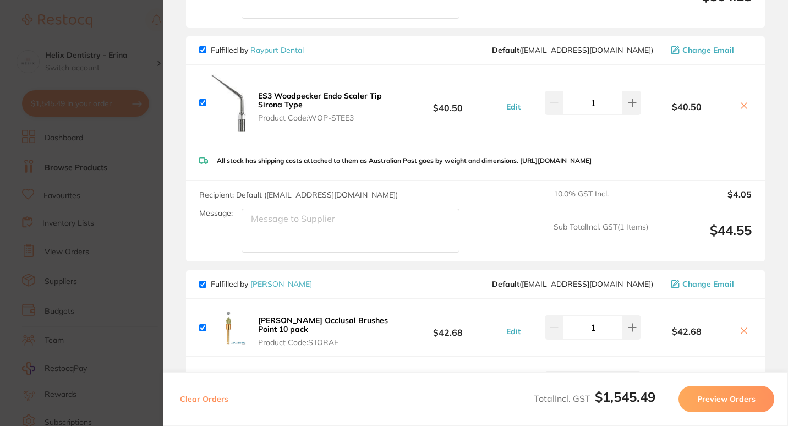
scroll to position [418, 0]
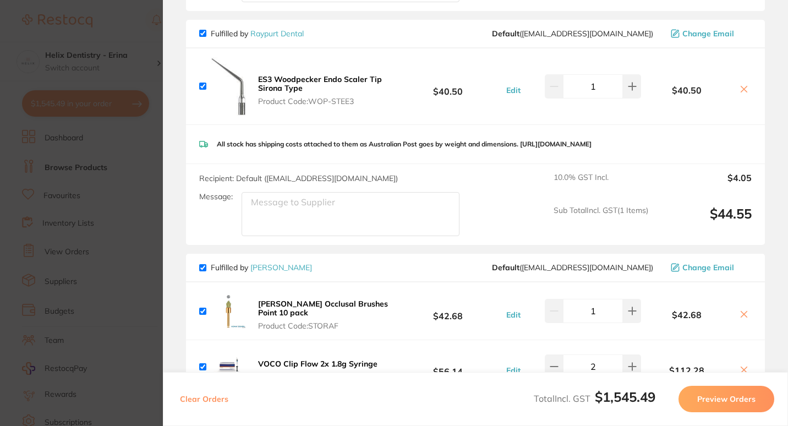
click at [147, 253] on section "Update RRP Set your pre negotiated price for this item. Item Agreed RRP (excl. …" at bounding box center [394, 213] width 788 height 426
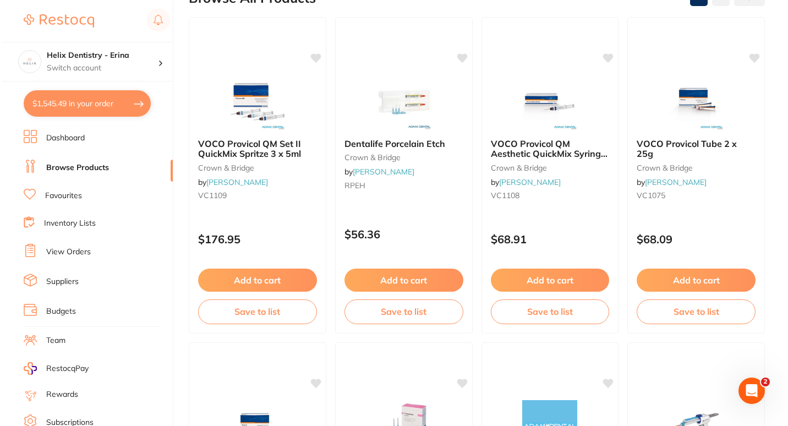
scroll to position [0, 0]
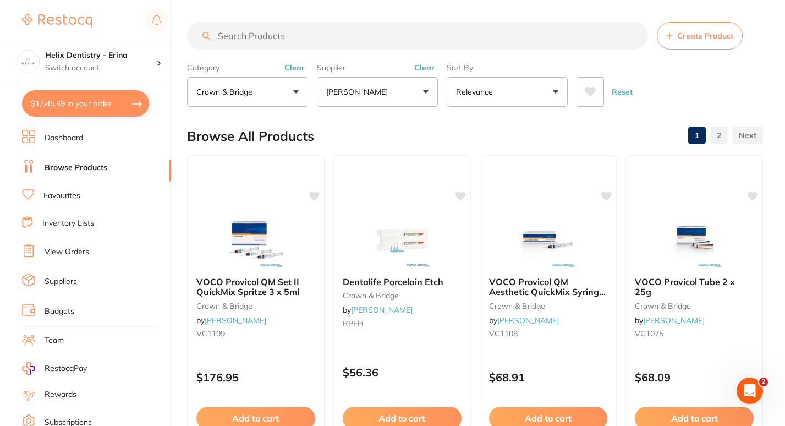
click at [138, 98] on button "$1,545.49 in your order" at bounding box center [85, 103] width 127 height 26
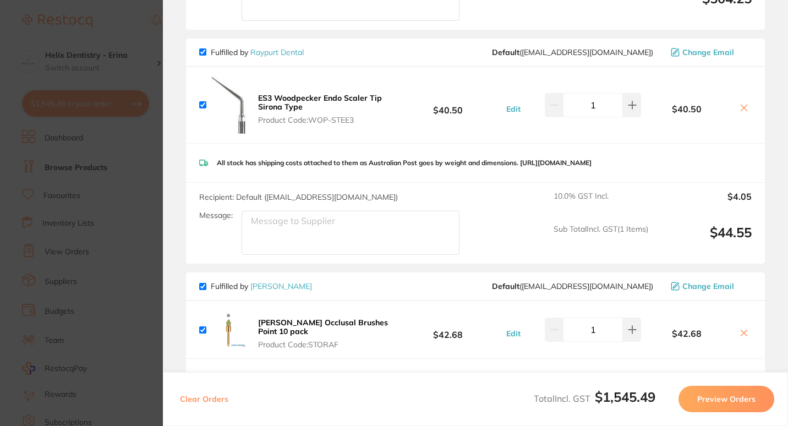
scroll to position [398, 0]
click at [132, 231] on section "Update RRP Set your pre negotiated price for this item. Item Agreed RRP (excl. …" at bounding box center [394, 213] width 788 height 426
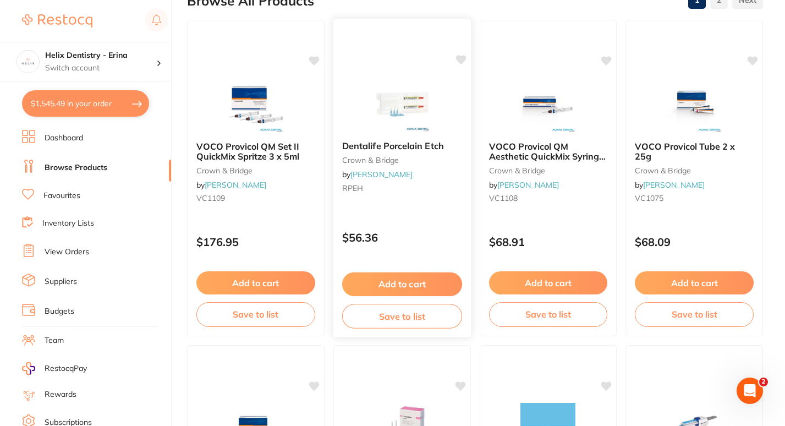
scroll to position [0, 0]
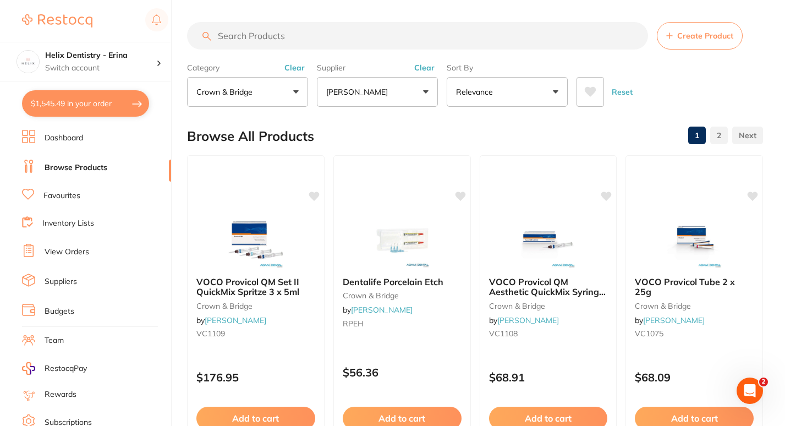
click at [353, 50] on input "search" at bounding box center [417, 36] width 461 height 28
click at [350, 34] on input "search" at bounding box center [417, 36] width 461 height 28
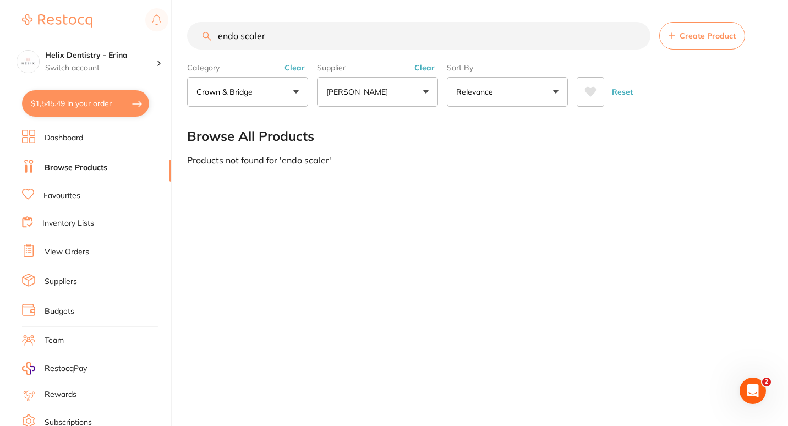
click at [293, 68] on button "Clear" at bounding box center [294, 68] width 27 height 10
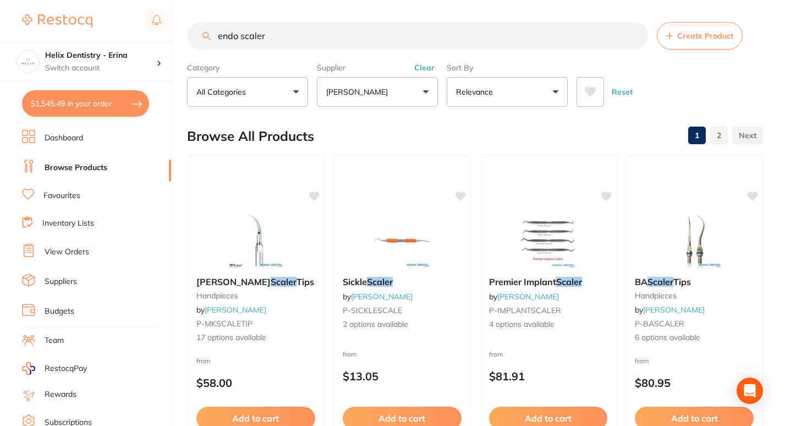
click at [422, 68] on button "Clear" at bounding box center [424, 68] width 27 height 10
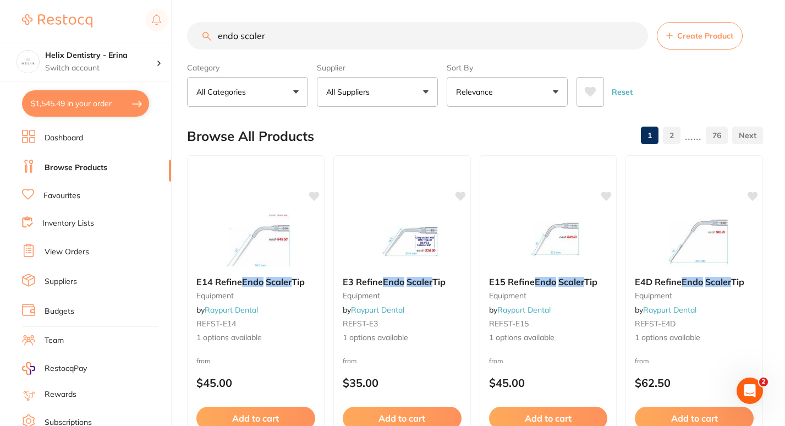
click at [328, 33] on input "endo scaler" at bounding box center [417, 36] width 461 height 28
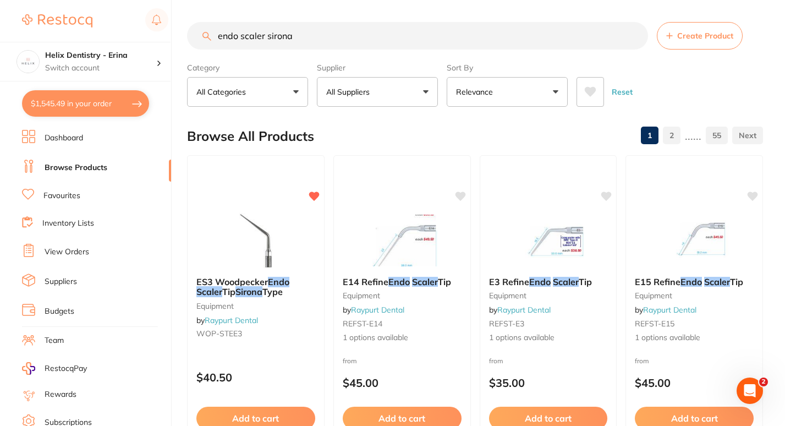
click at [441, 123] on div "Browse All Products 1 2 ...... 55" at bounding box center [475, 136] width 576 height 37
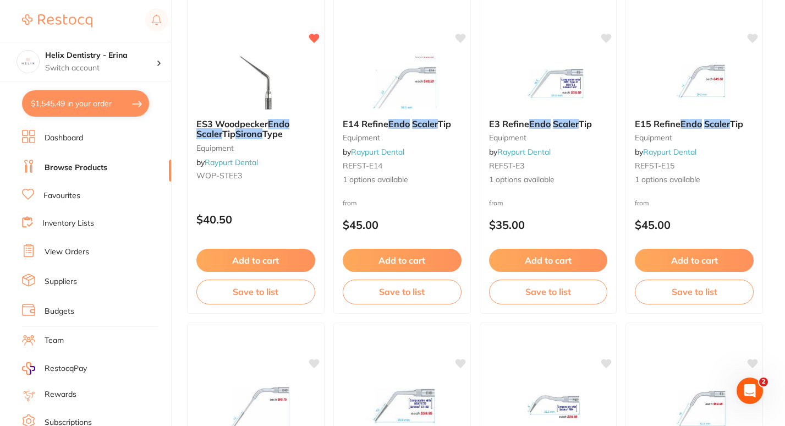
scroll to position [157, 0]
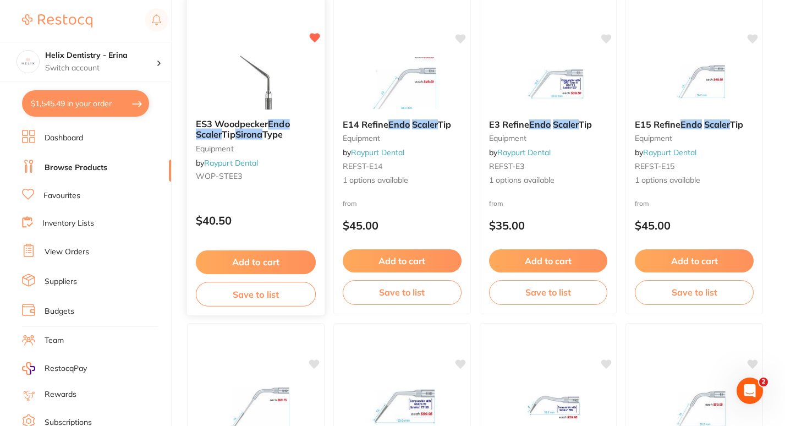
click at [273, 259] on button "Add to cart" at bounding box center [256, 262] width 120 height 24
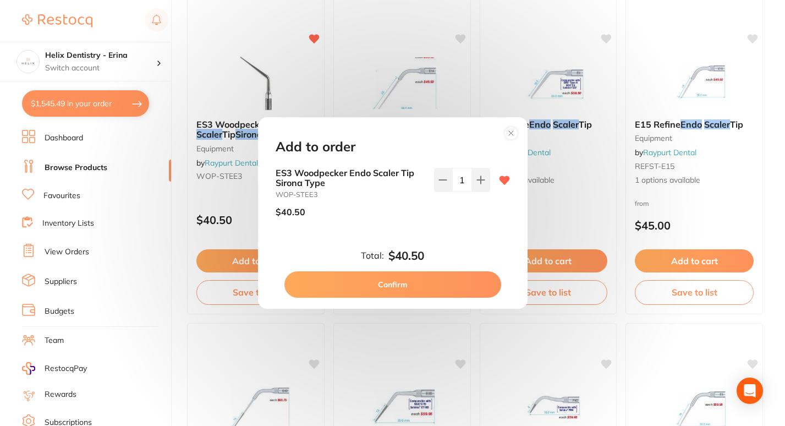
click at [372, 289] on button "Confirm" at bounding box center [392, 284] width 217 height 26
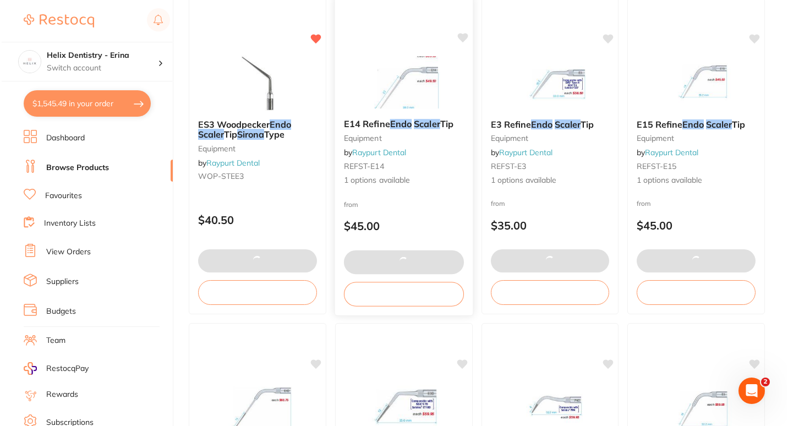
scroll to position [0, 0]
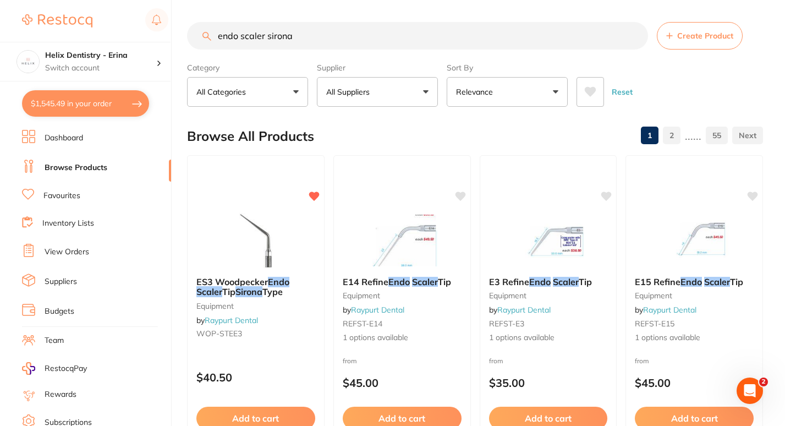
click at [116, 106] on button "$1,545.49 in your order" at bounding box center [85, 103] width 127 height 26
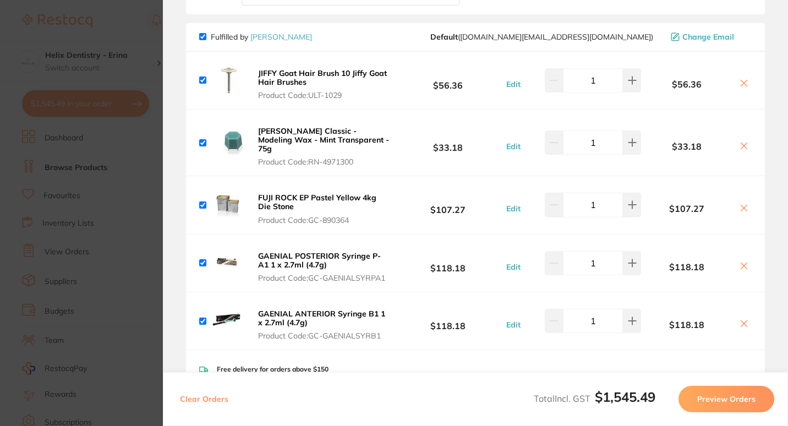
scroll to position [966, 0]
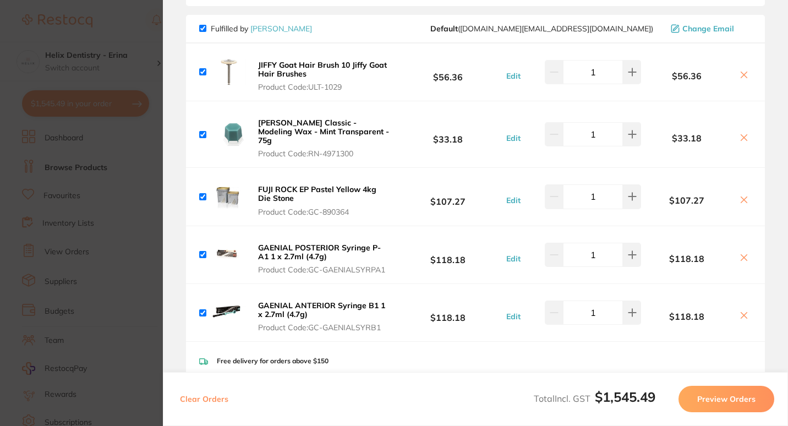
click at [141, 248] on section "Update RRP Set your pre negotiated price for this item. Item Agreed RRP (excl. …" at bounding box center [394, 213] width 788 height 426
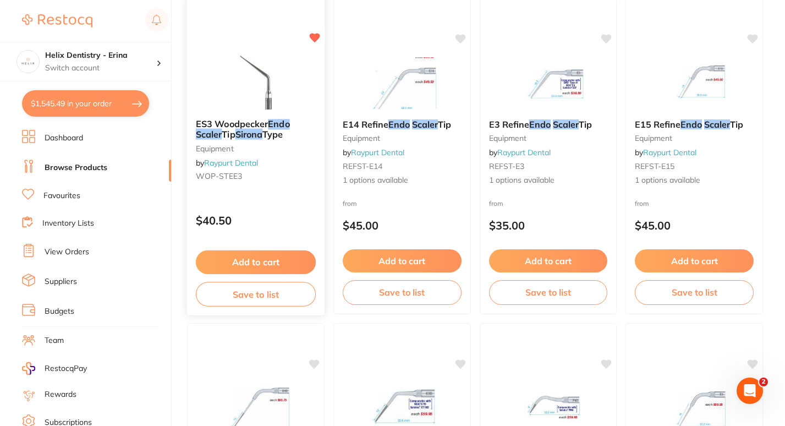
scroll to position [0, 0]
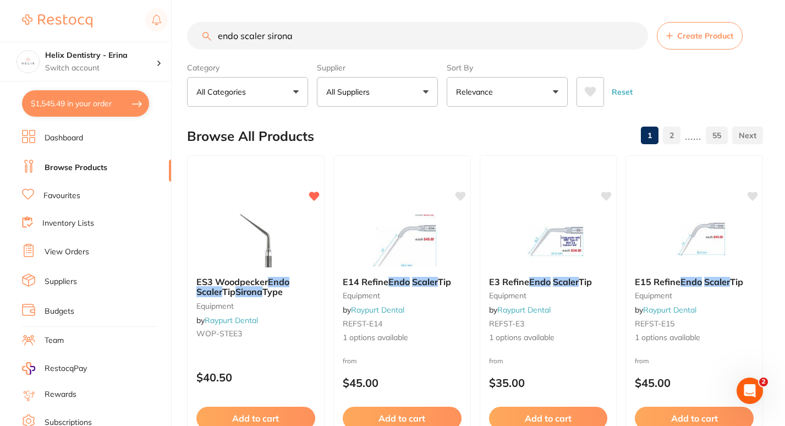
click at [268, 28] on input "endo scaler sirona" at bounding box center [417, 36] width 461 height 28
click at [256, 43] on input "endo scaler sirona" at bounding box center [417, 36] width 461 height 28
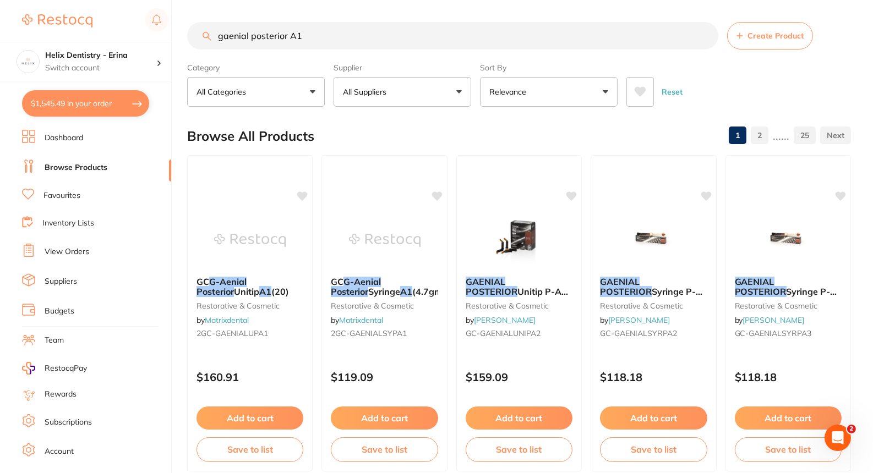
click at [368, 79] on button "All Suppliers" at bounding box center [402, 92] width 138 height 30
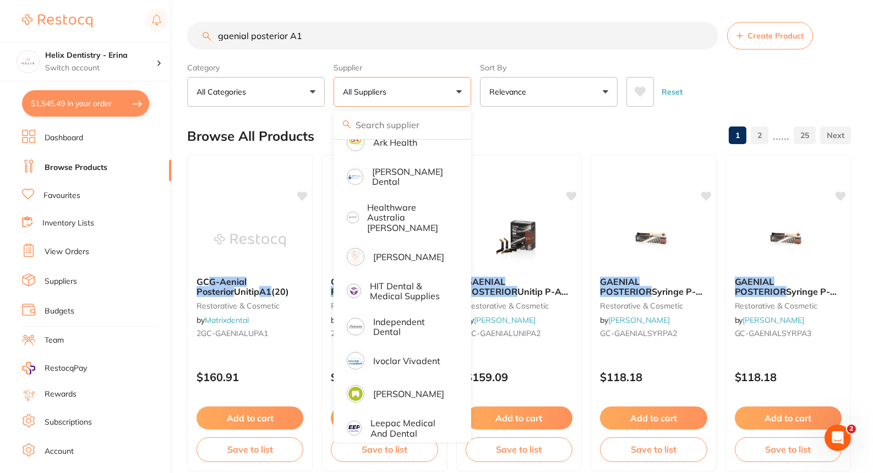
scroll to position [213, 0]
click at [370, 254] on li "[PERSON_NAME]" at bounding box center [402, 256] width 129 height 31
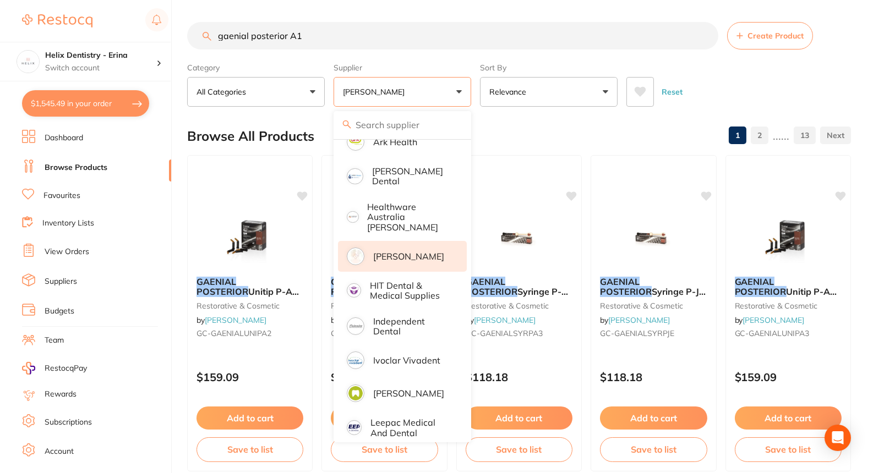
click at [471, 35] on input "gaenial posterior A1" at bounding box center [452, 36] width 531 height 28
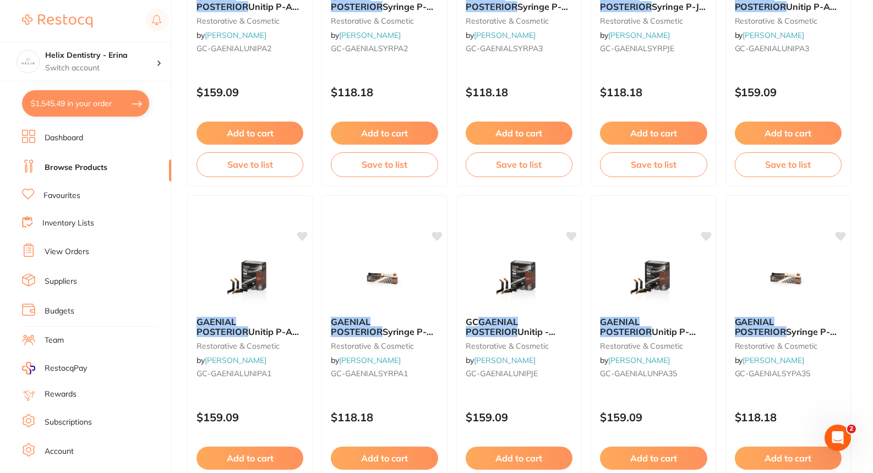
scroll to position [289, 0]
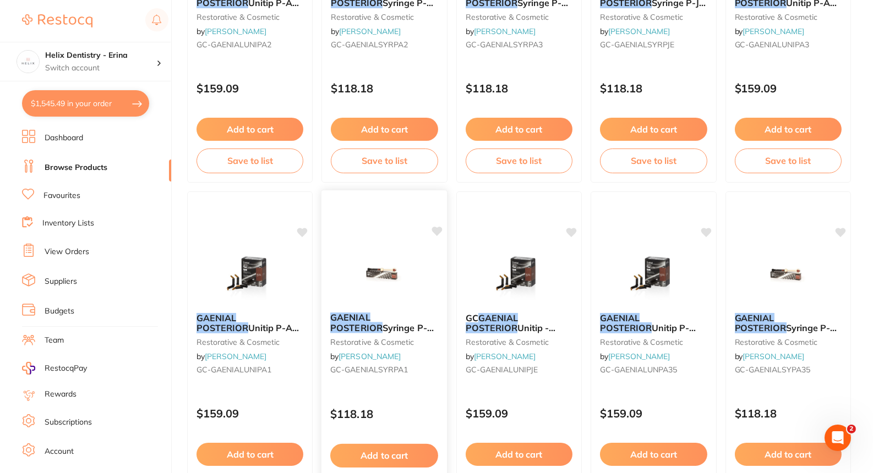
click at [387, 425] on button "Add to cart" at bounding box center [384, 456] width 108 height 24
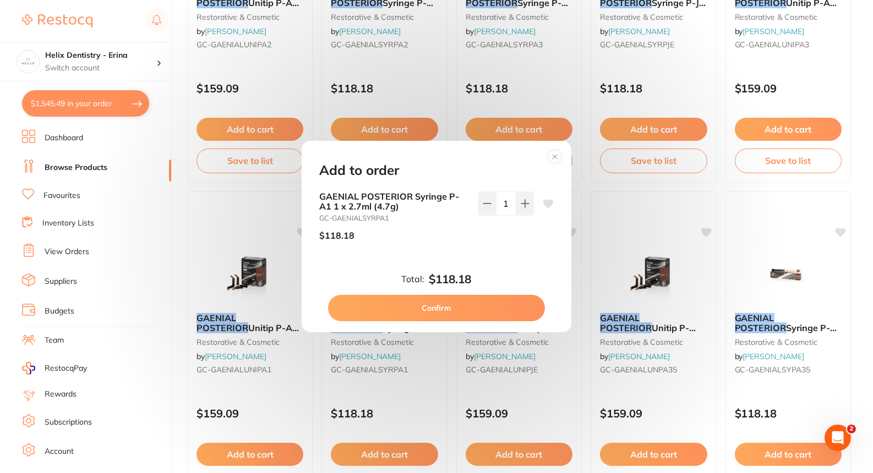
scroll to position [0, 0]
click at [441, 299] on button "Confirm" at bounding box center [436, 308] width 217 height 26
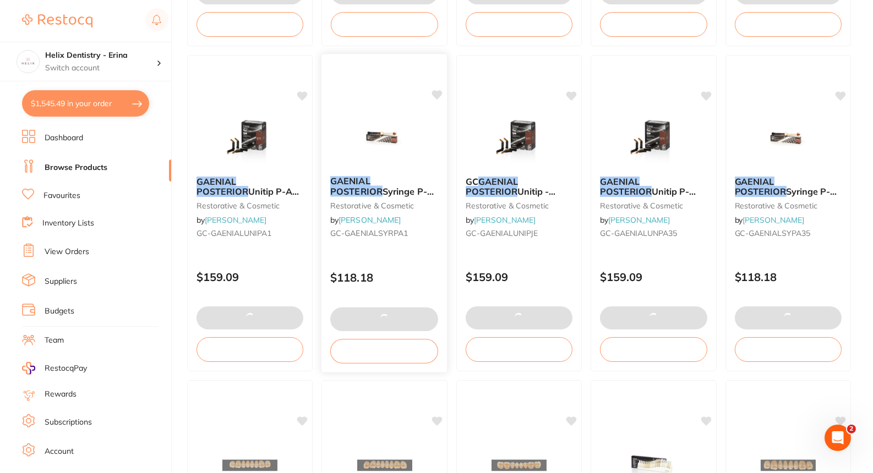
scroll to position [426, 0]
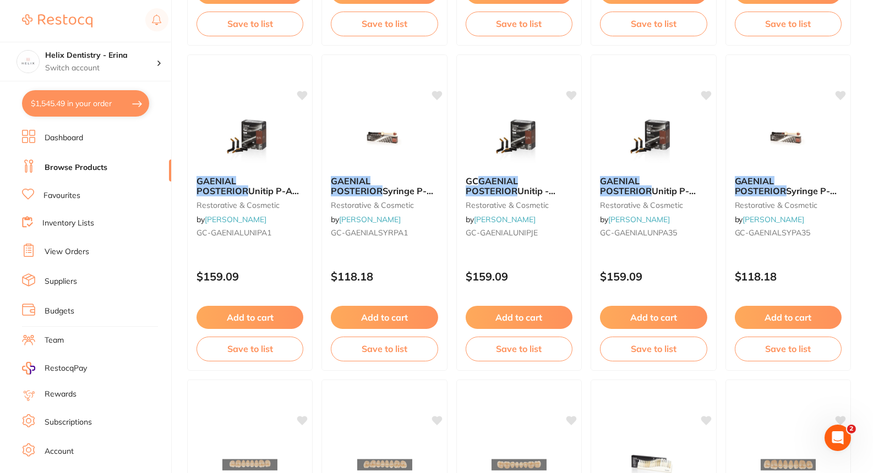
click at [112, 91] on button "$1,545.49 in your order" at bounding box center [85, 103] width 127 height 26
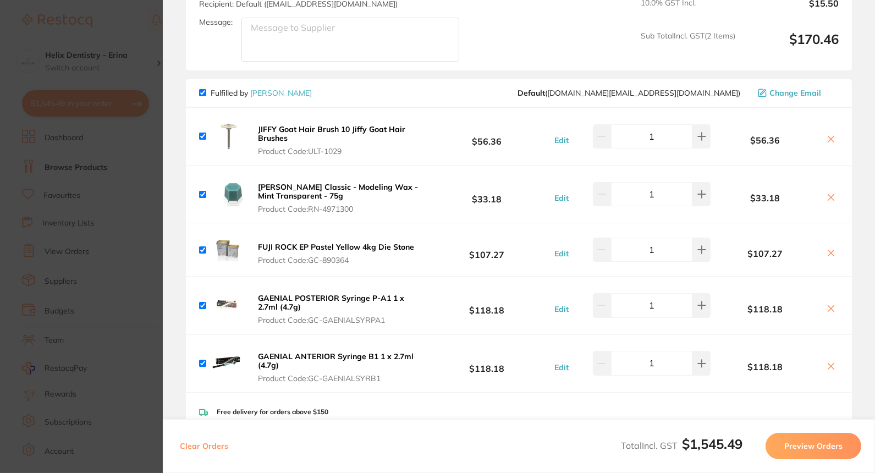
scroll to position [882, 0]
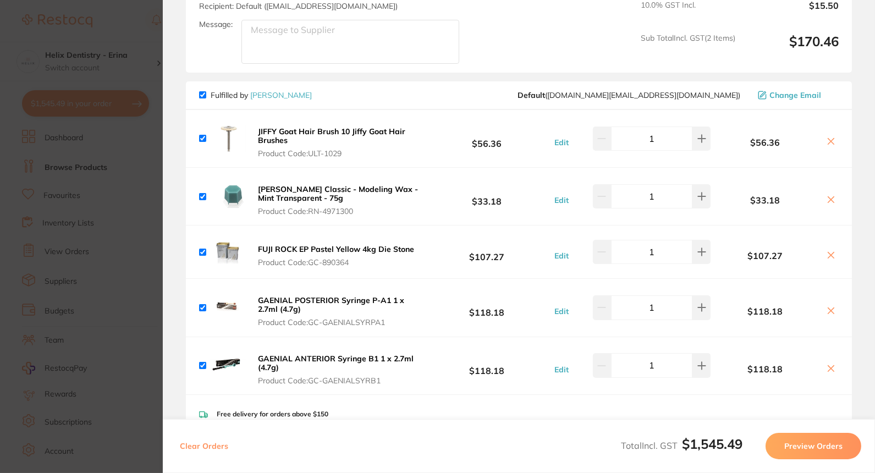
click at [149, 287] on section "Update RRP Set your pre negotiated price for this item. Item Agreed RRP (excl. …" at bounding box center [437, 236] width 875 height 473
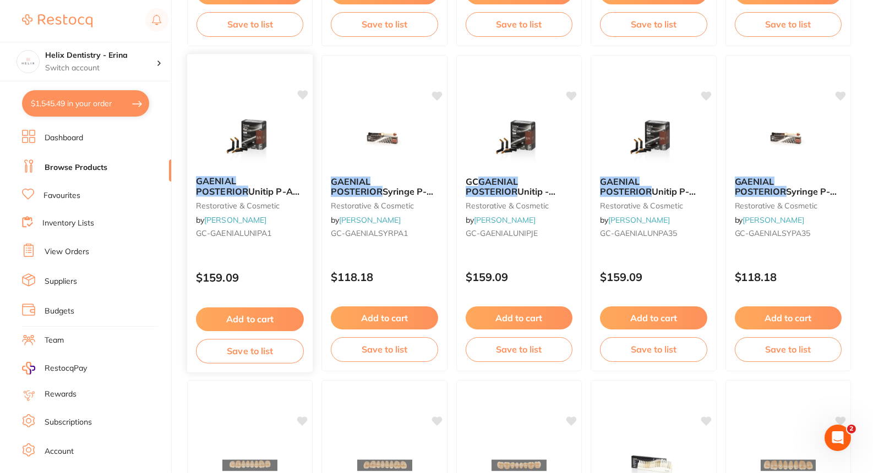
scroll to position [0, 0]
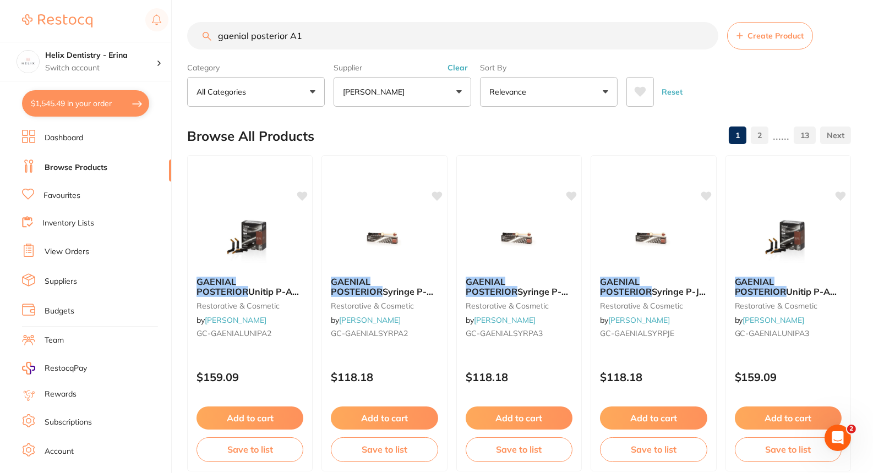
click at [265, 31] on input "gaenial posterior A1" at bounding box center [452, 36] width 531 height 28
click at [260, 37] on input "gaenial posterior A1" at bounding box center [452, 36] width 531 height 28
click at [282, 29] on input "gaenial posterior A1" at bounding box center [452, 36] width 531 height 28
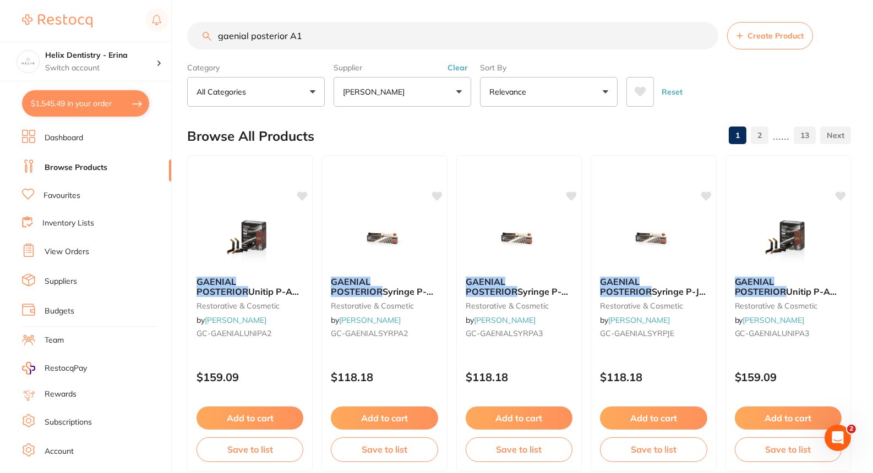
click at [284, 33] on input "gaenial posterior A1" at bounding box center [452, 36] width 531 height 28
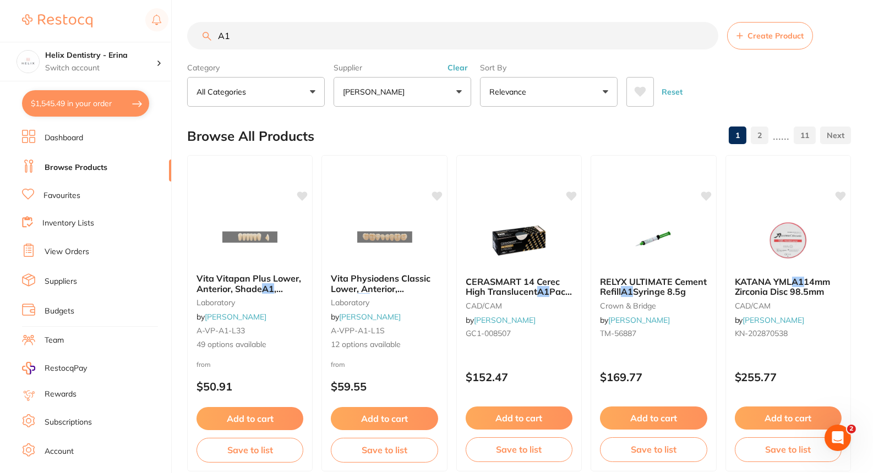
type input "A1"
click at [357, 28] on input "A1" at bounding box center [452, 36] width 531 height 28
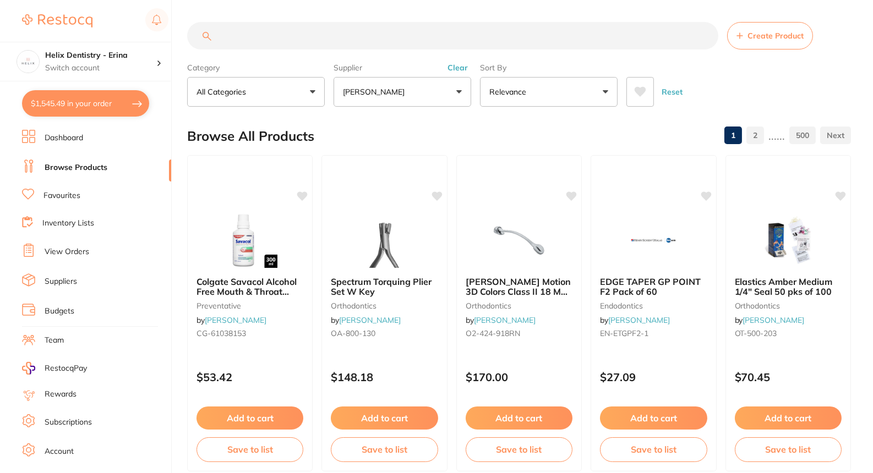
click at [348, 30] on input "search" at bounding box center [452, 36] width 531 height 28
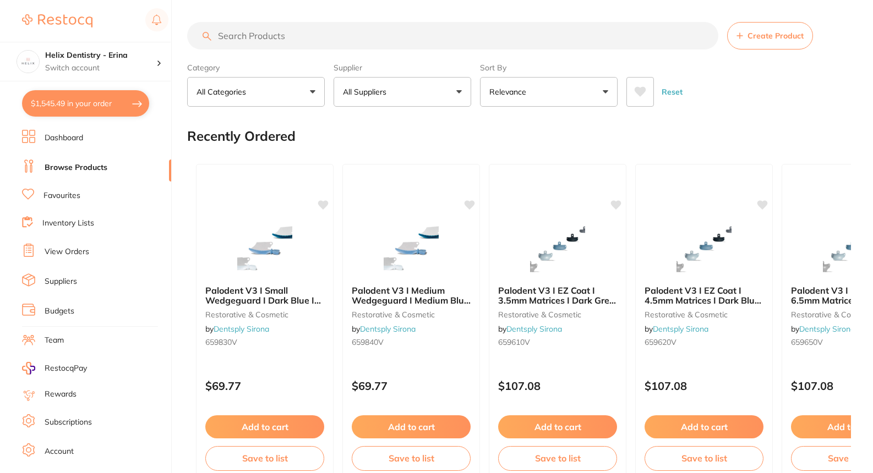
click at [424, 41] on input "search" at bounding box center [452, 36] width 531 height 28
